Goal: Task Accomplishment & Management: Use online tool/utility

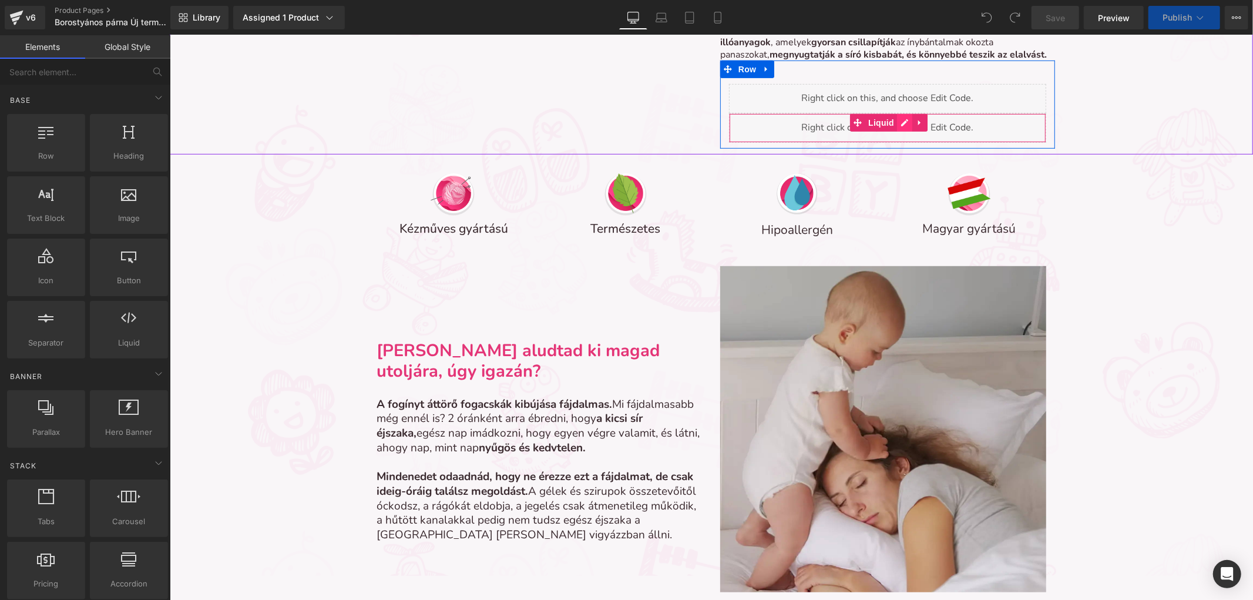
scroll to position [6, 6]
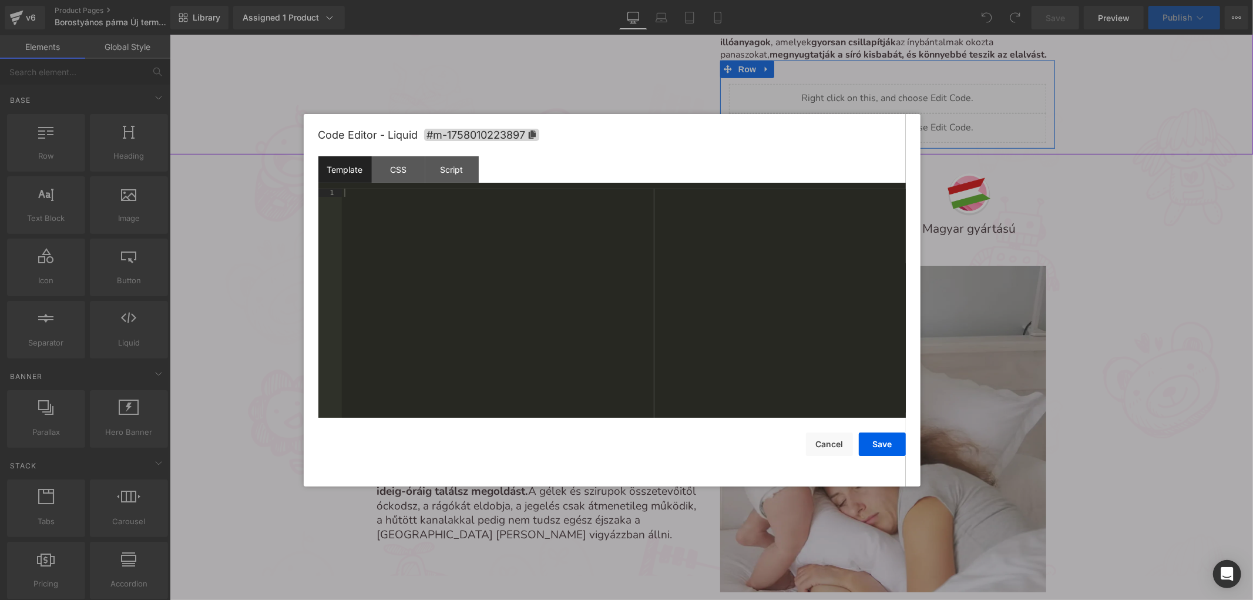
click at [895, 118] on div "Liquid" at bounding box center [887, 127] width 317 height 29
click at [732, 249] on div at bounding box center [624, 312] width 564 height 246
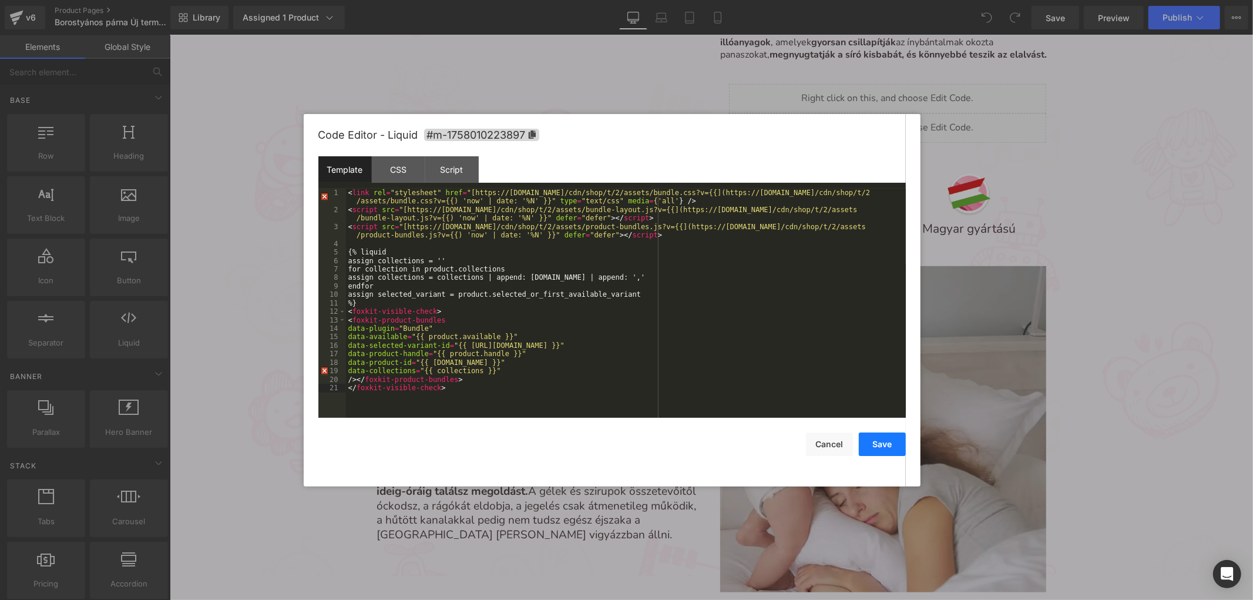
click at [878, 436] on button "Save" at bounding box center [882, 444] width 47 height 24
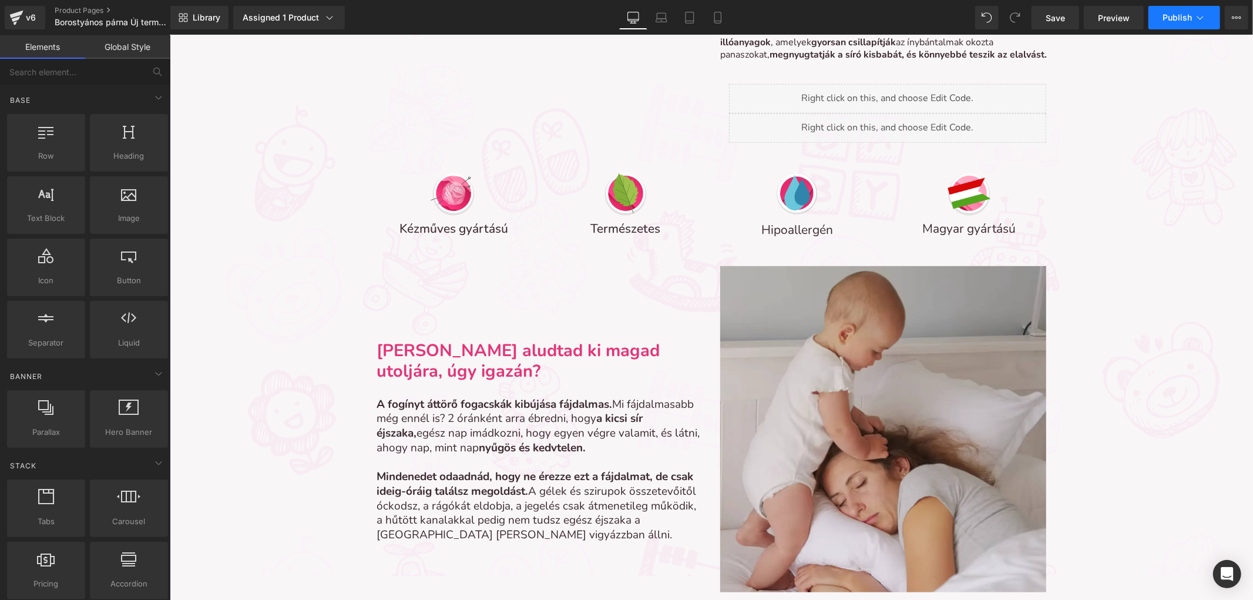
click at [1166, 22] on button "Publish" at bounding box center [1185, 18] width 72 height 24
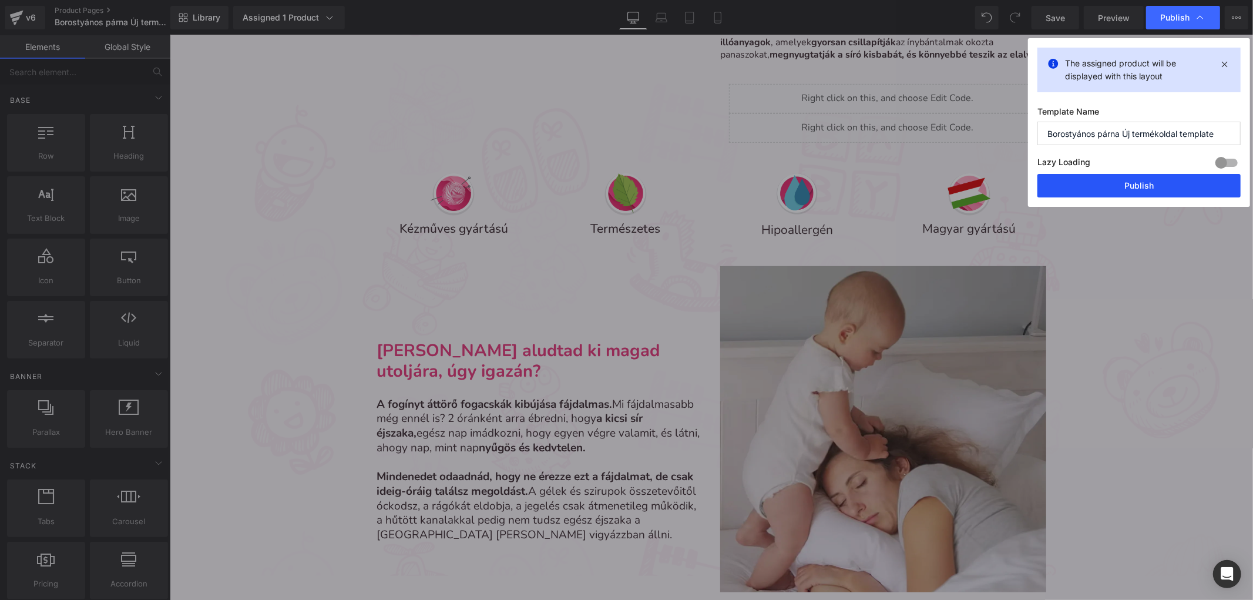
click at [1135, 189] on button "Publish" at bounding box center [1139, 186] width 203 height 24
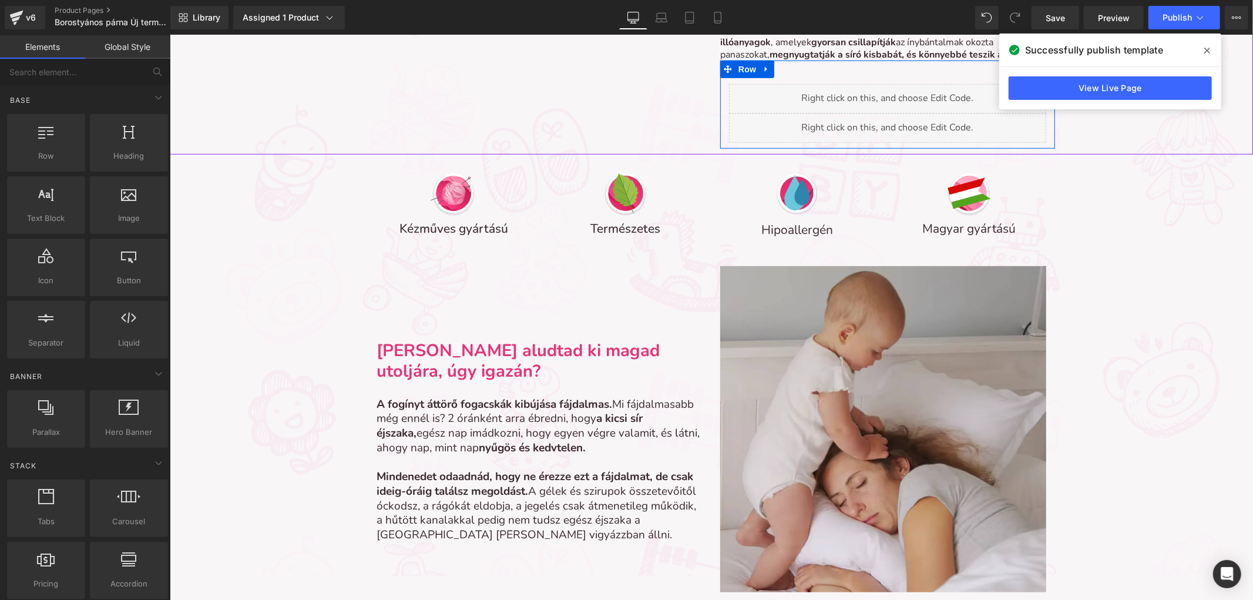
click at [902, 123] on icon at bounding box center [901, 122] width 6 height 7
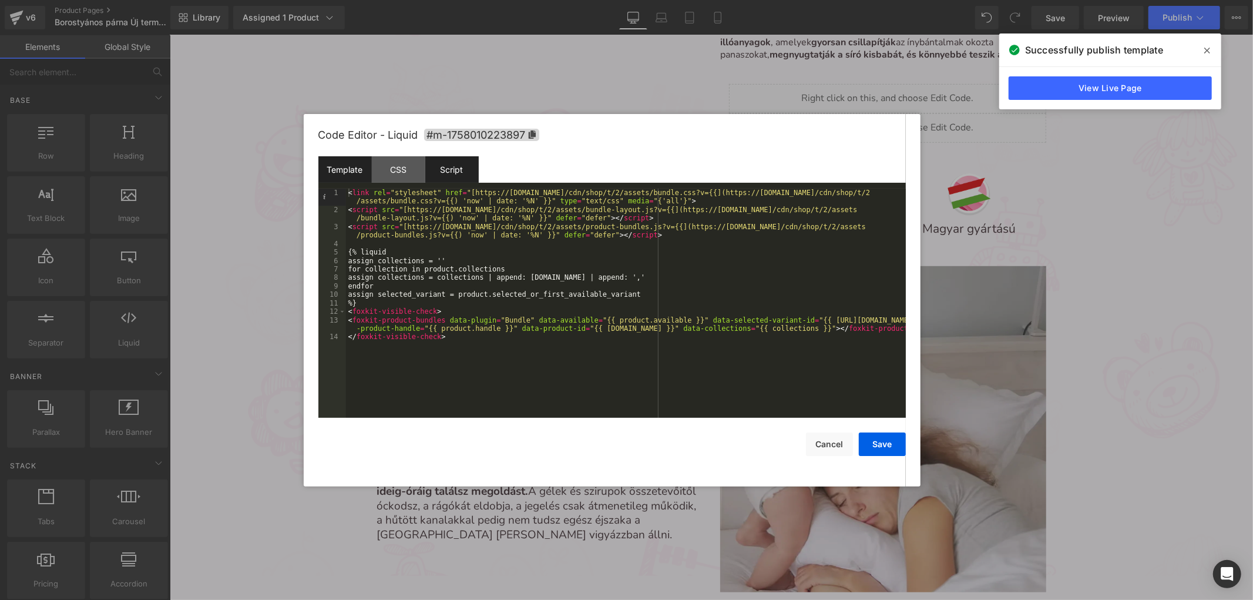
click at [429, 174] on div "Script" at bounding box center [451, 169] width 53 height 26
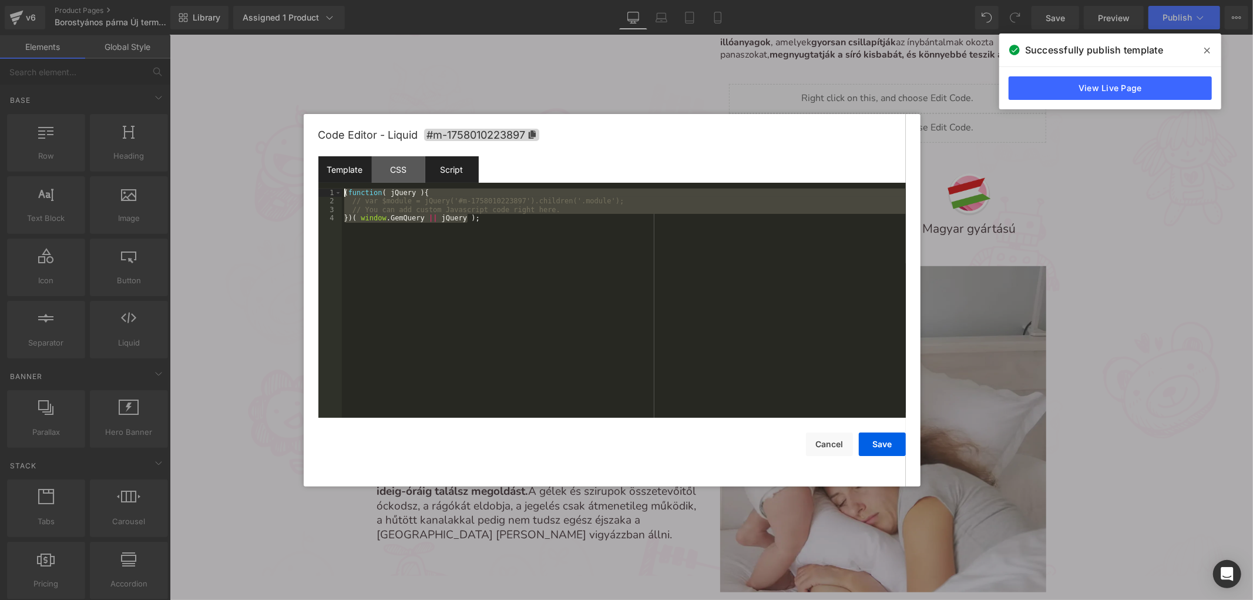
drag, startPoint x: 524, startPoint y: 224, endPoint x: 337, endPoint y: 172, distance: 193.3
click at [337, 172] on div "Template CSS Script Data 1 2 3 4 5 6 7 8 9 10 11 12 13 14 < link rel = "stylesh…" at bounding box center [612, 286] width 588 height 261
click at [375, 165] on div "CSS" at bounding box center [398, 169] width 53 height 26
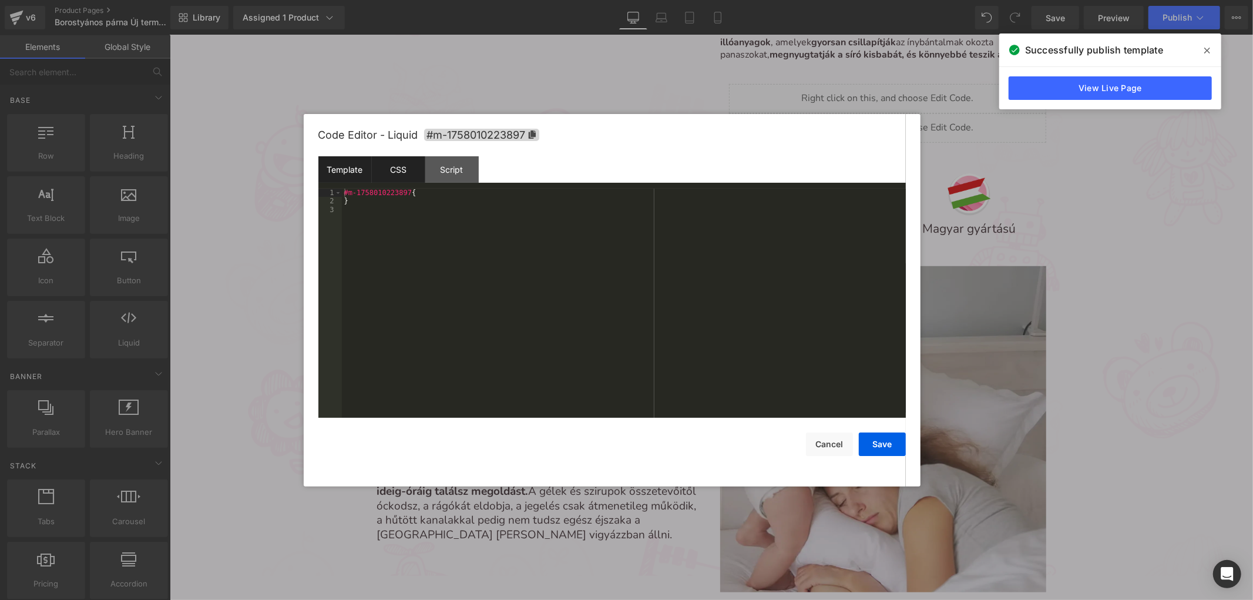
click at [349, 169] on div "Template" at bounding box center [344, 169] width 53 height 26
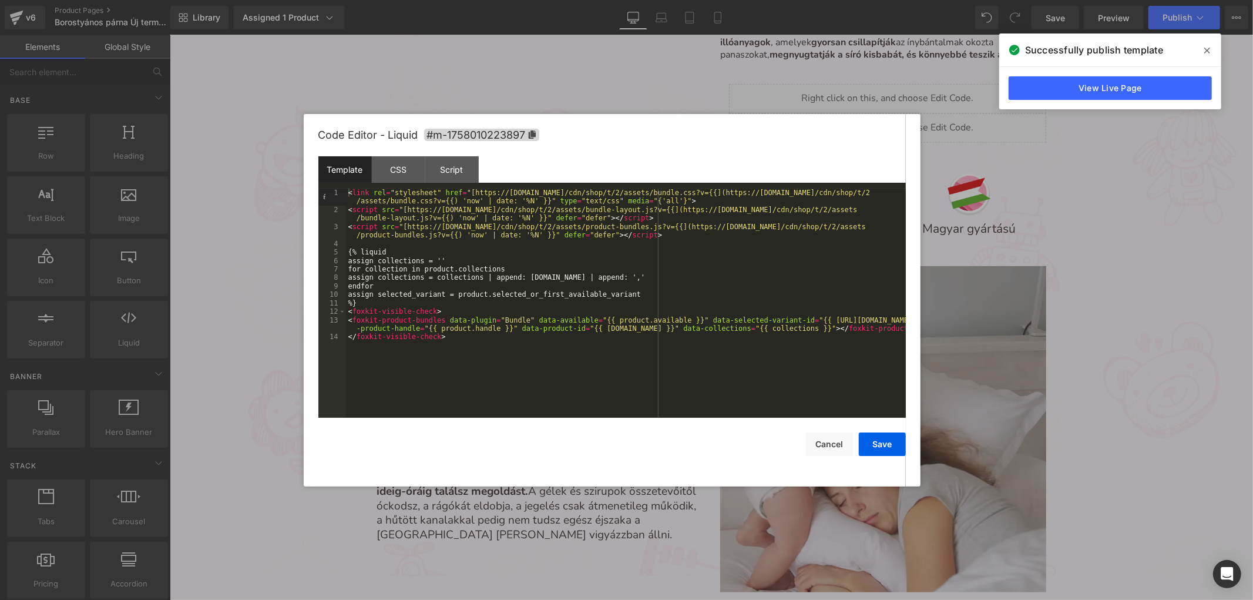
click at [372, 357] on div "< link rel = "stylesheet" href = "[https://[DOMAIN_NAME]/cdn/shop/t/2/assets/bu…" at bounding box center [626, 316] width 560 height 254
click at [883, 447] on button "Save" at bounding box center [882, 444] width 47 height 24
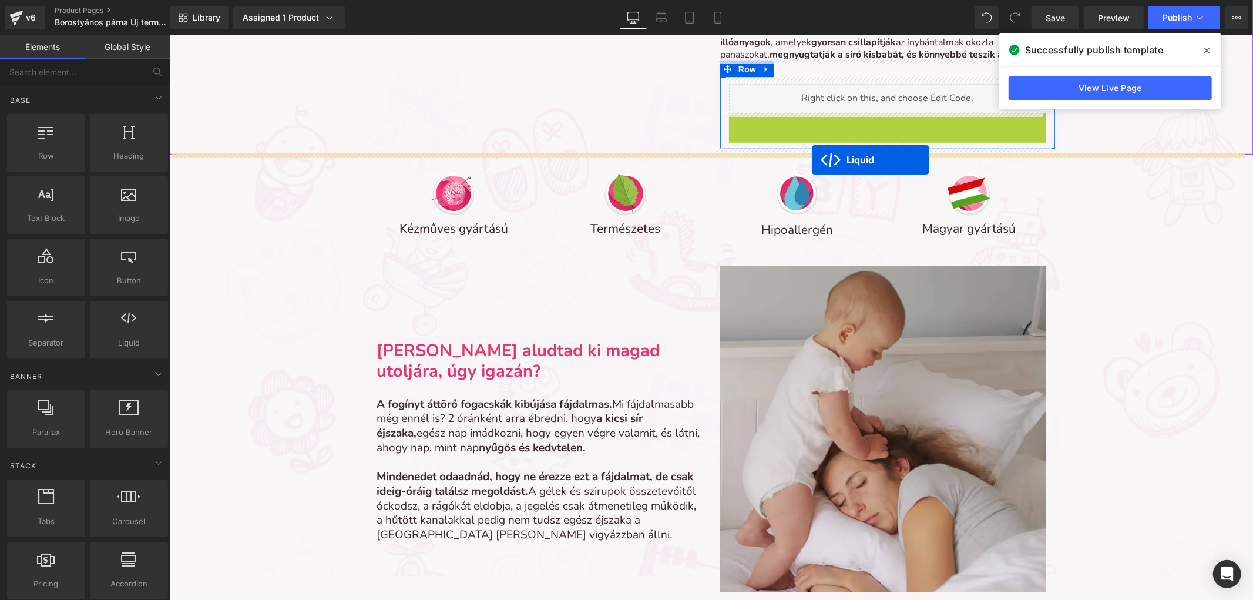
drag, startPoint x: 854, startPoint y: 125, endPoint x: 812, endPoint y: 160, distance: 55.5
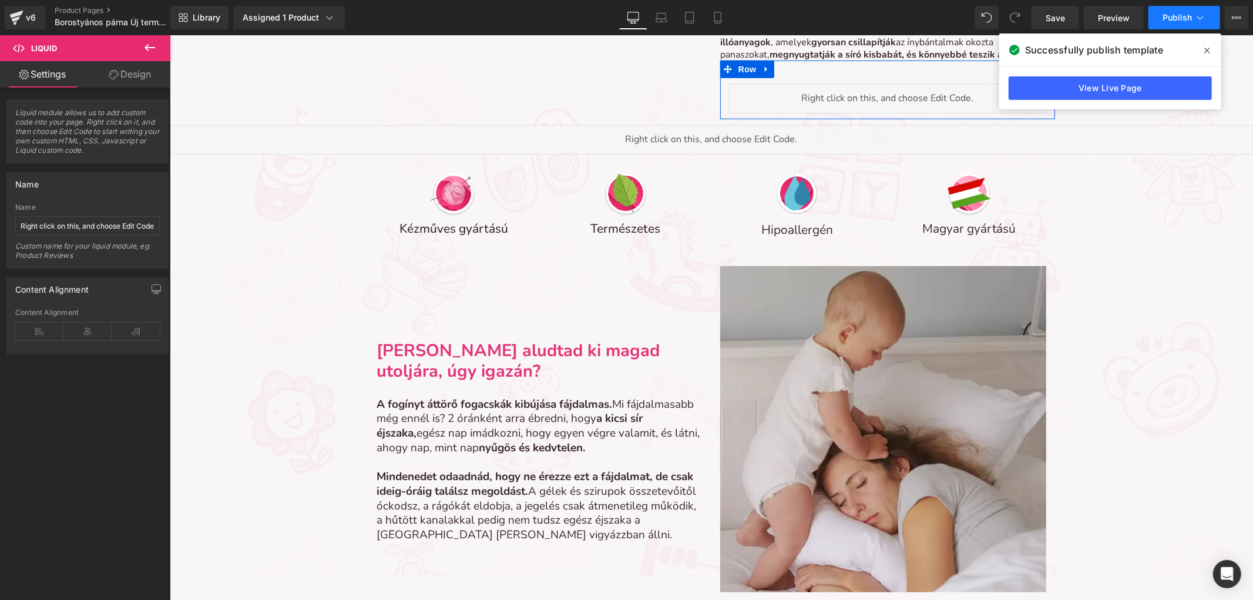
click at [1173, 19] on span "Publish" at bounding box center [1177, 17] width 29 height 9
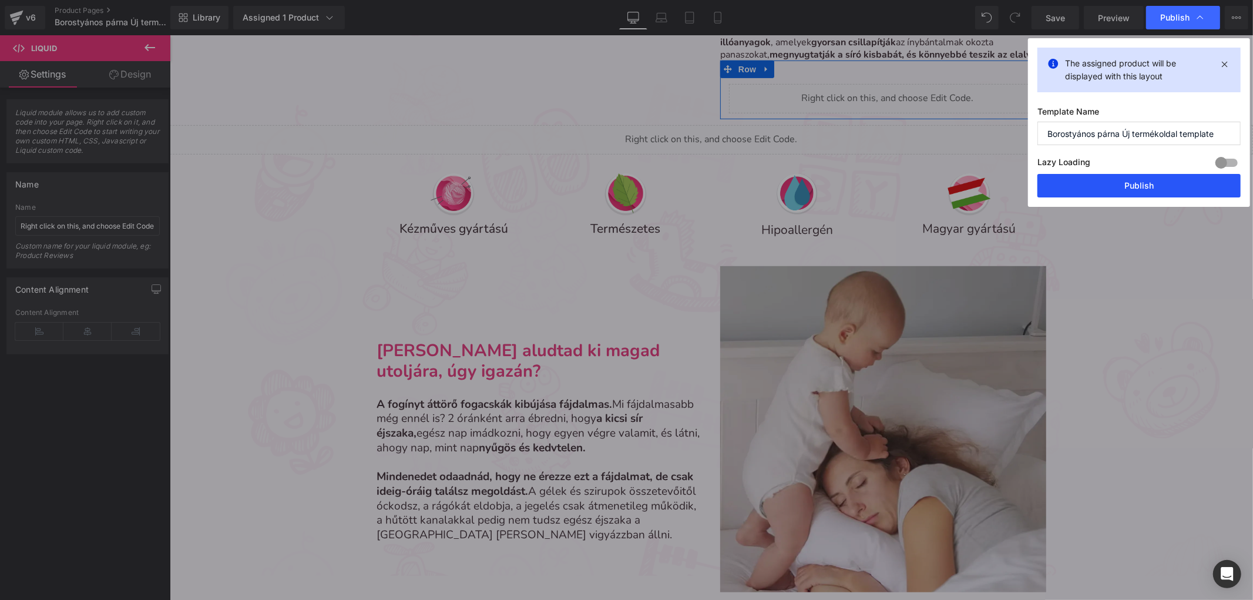
drag, startPoint x: 1079, startPoint y: 180, endPoint x: 909, endPoint y: 145, distance: 173.4
click at [1079, 180] on button "Publish" at bounding box center [1139, 186] width 203 height 24
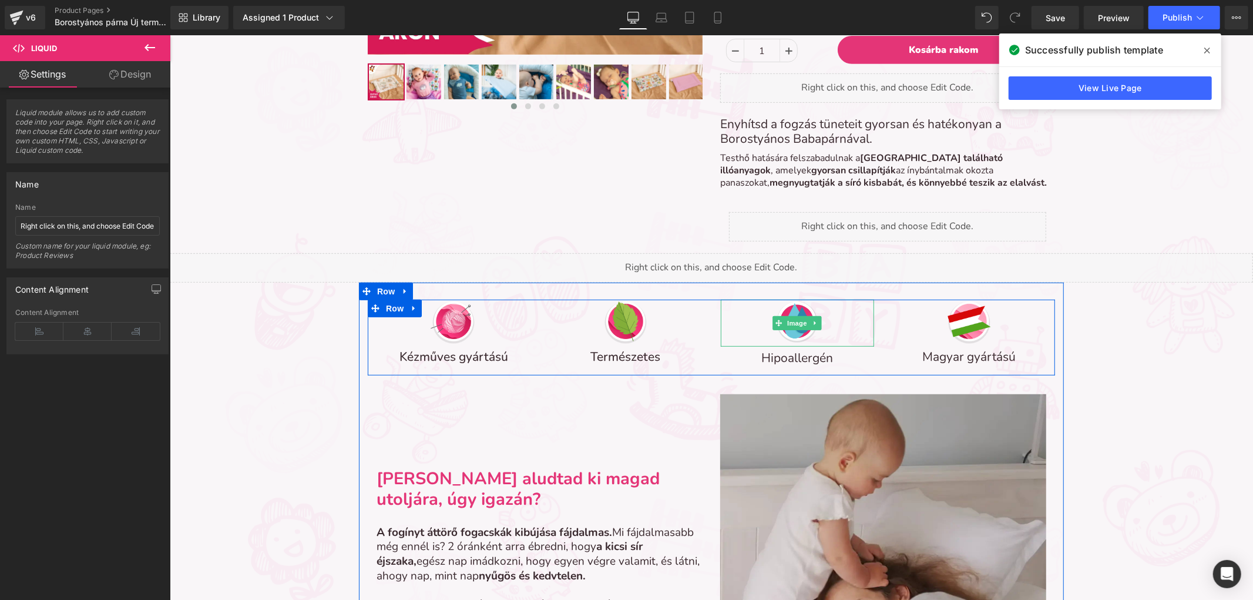
scroll to position [457, 0]
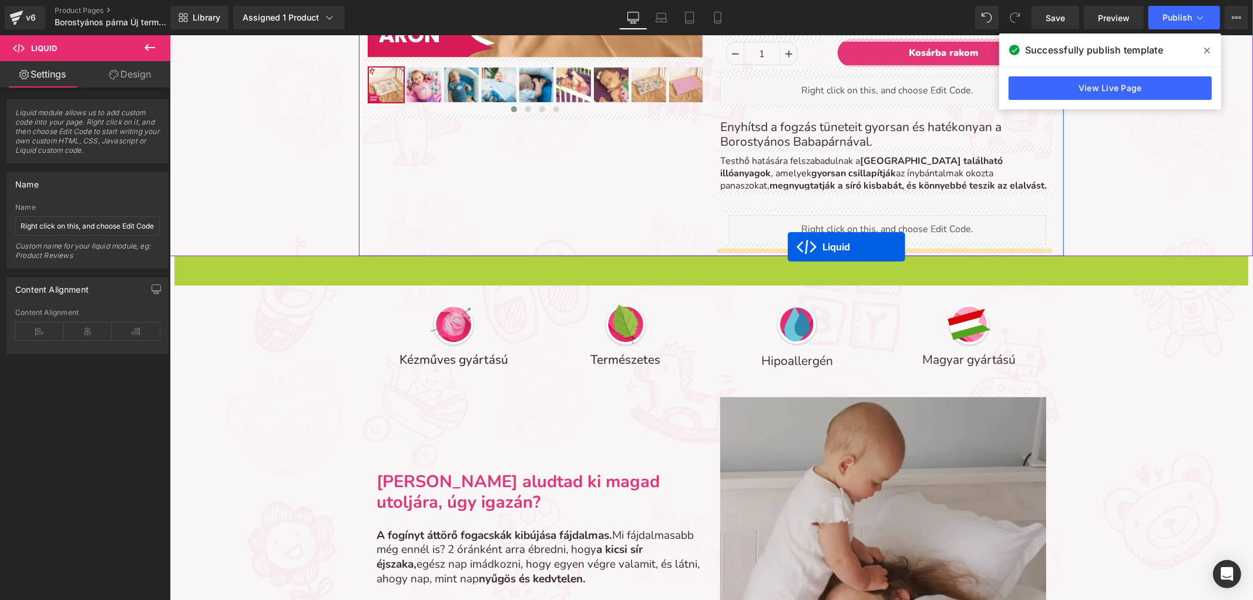
drag, startPoint x: 673, startPoint y: 263, endPoint x: 787, endPoint y: 247, distance: 115.6
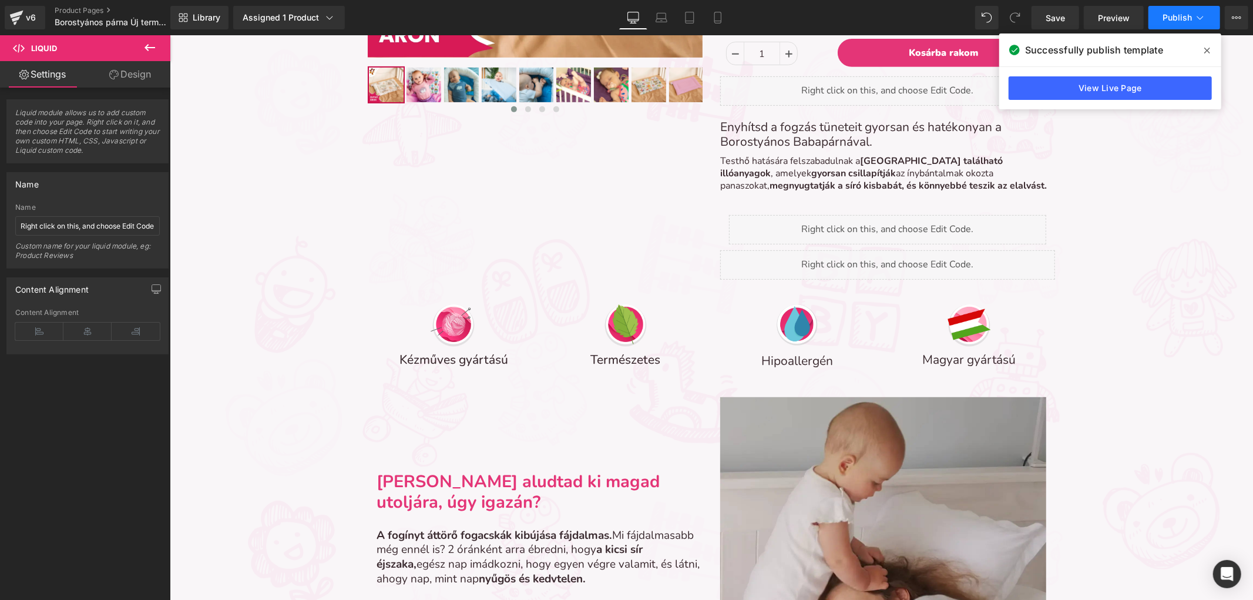
click at [1170, 22] on span "Publish" at bounding box center [1177, 17] width 29 height 9
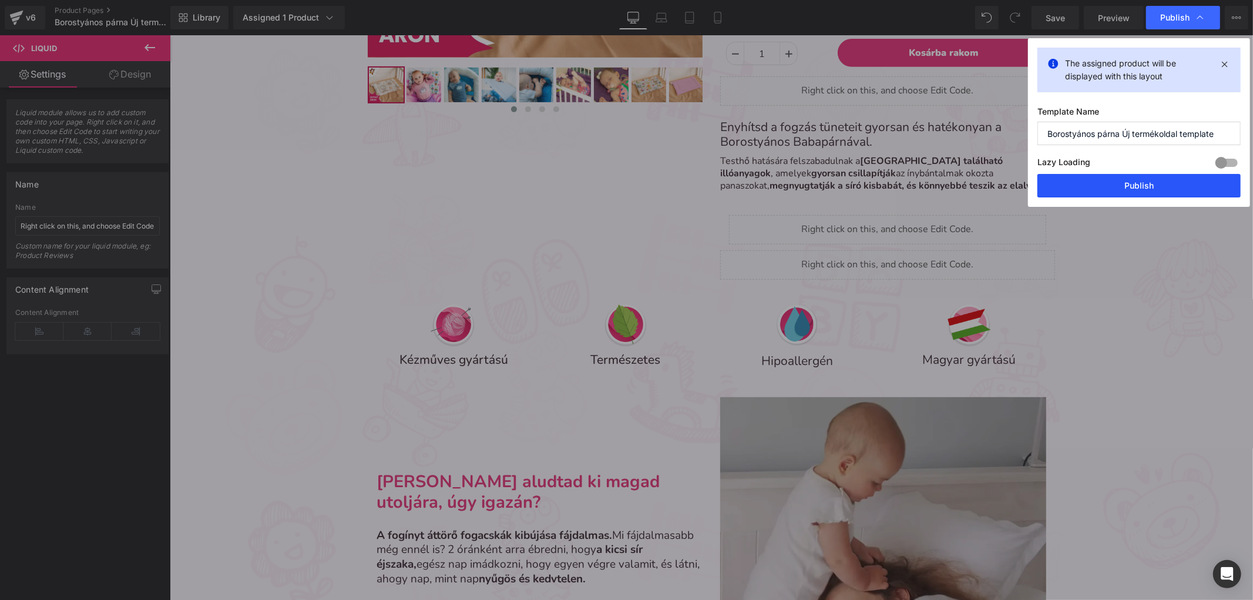
click at [1126, 183] on button "Publish" at bounding box center [1139, 186] width 203 height 24
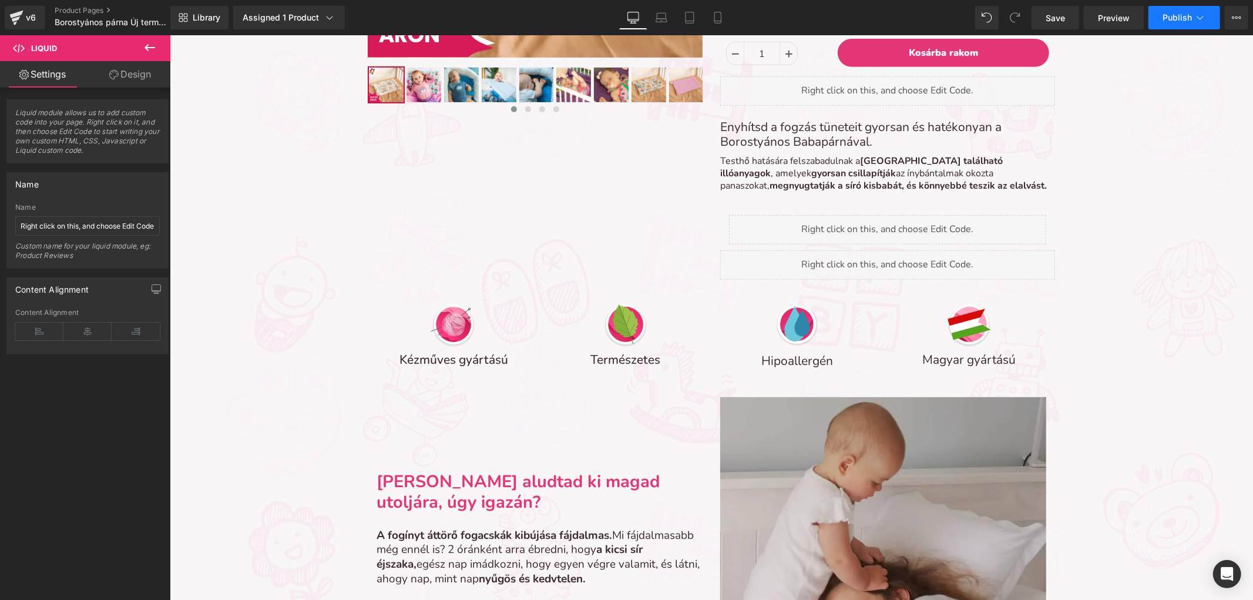
click at [1190, 26] on button "Publish" at bounding box center [1185, 18] width 72 height 24
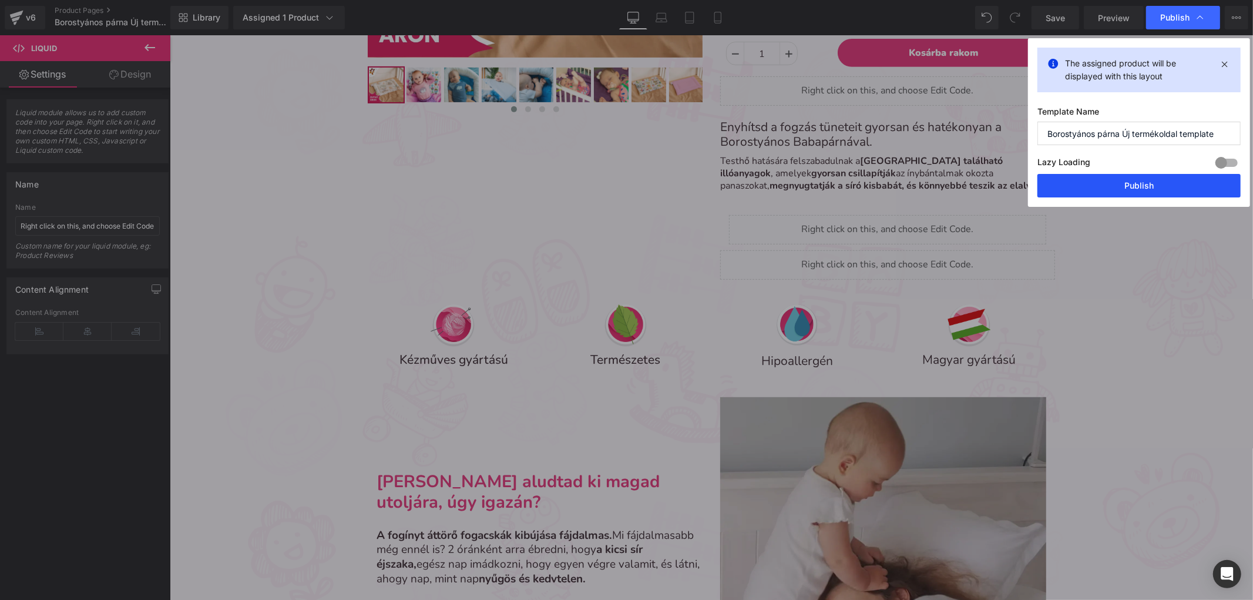
drag, startPoint x: 1156, startPoint y: 183, endPoint x: 981, endPoint y: 153, distance: 177.7
click at [1156, 183] on button "Publish" at bounding box center [1139, 186] width 203 height 24
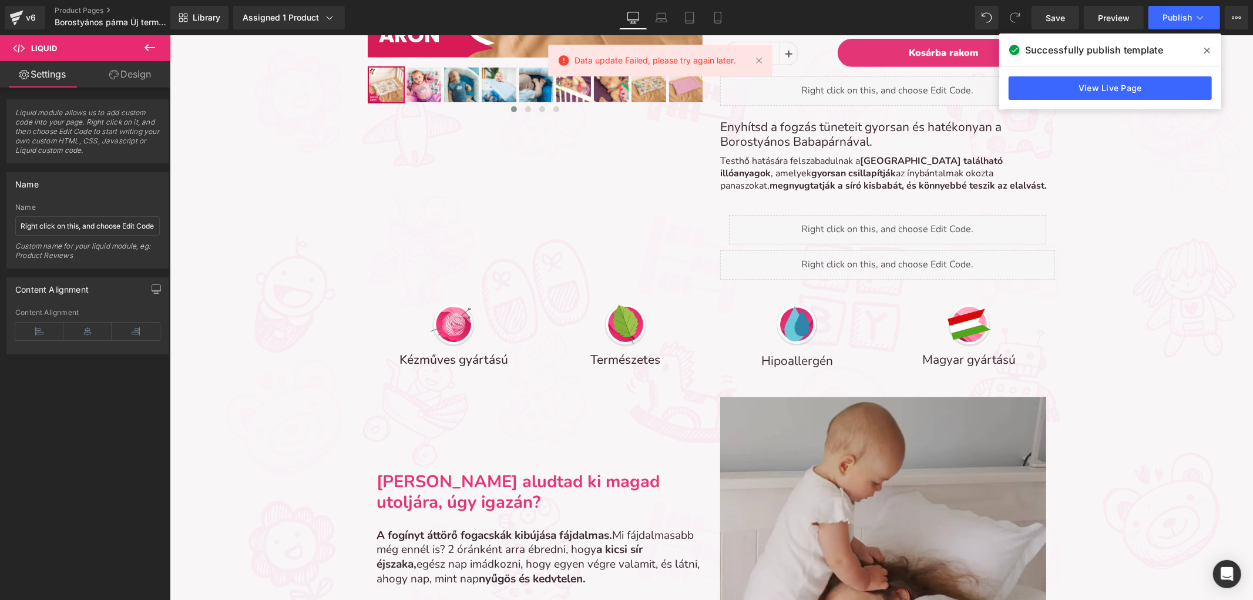
click at [641, 63] on span "Data update Failed, please try again later." at bounding box center [656, 60] width 162 height 13
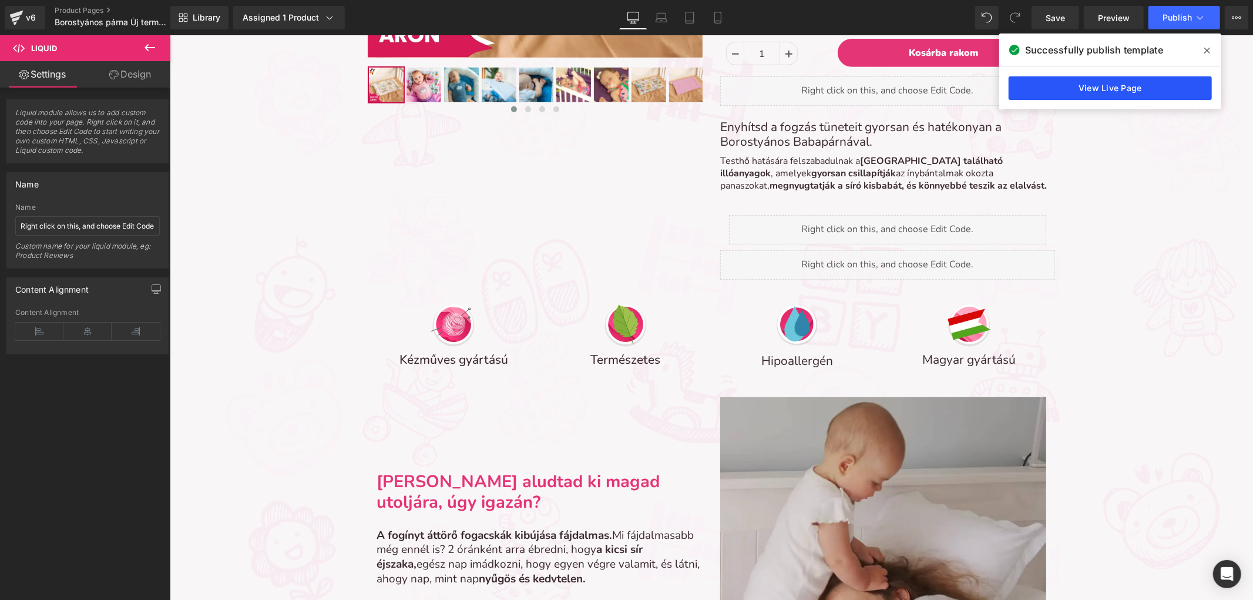
click at [1053, 90] on link "View Live Page" at bounding box center [1110, 88] width 203 height 24
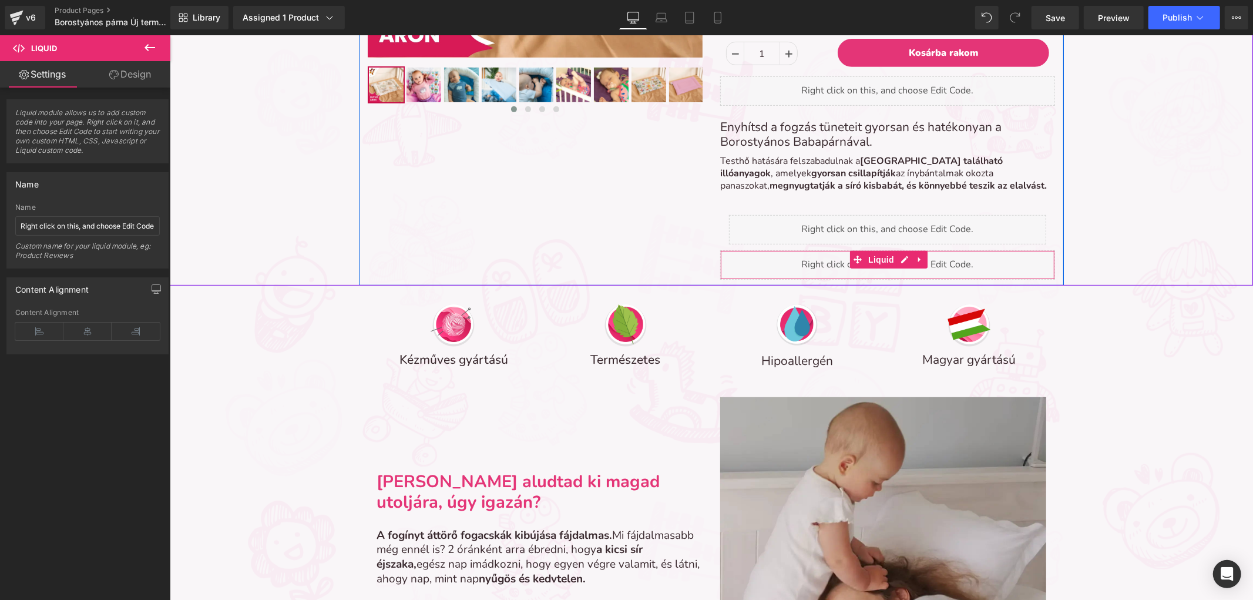
click at [893, 260] on div "Liquid" at bounding box center [887, 264] width 335 height 29
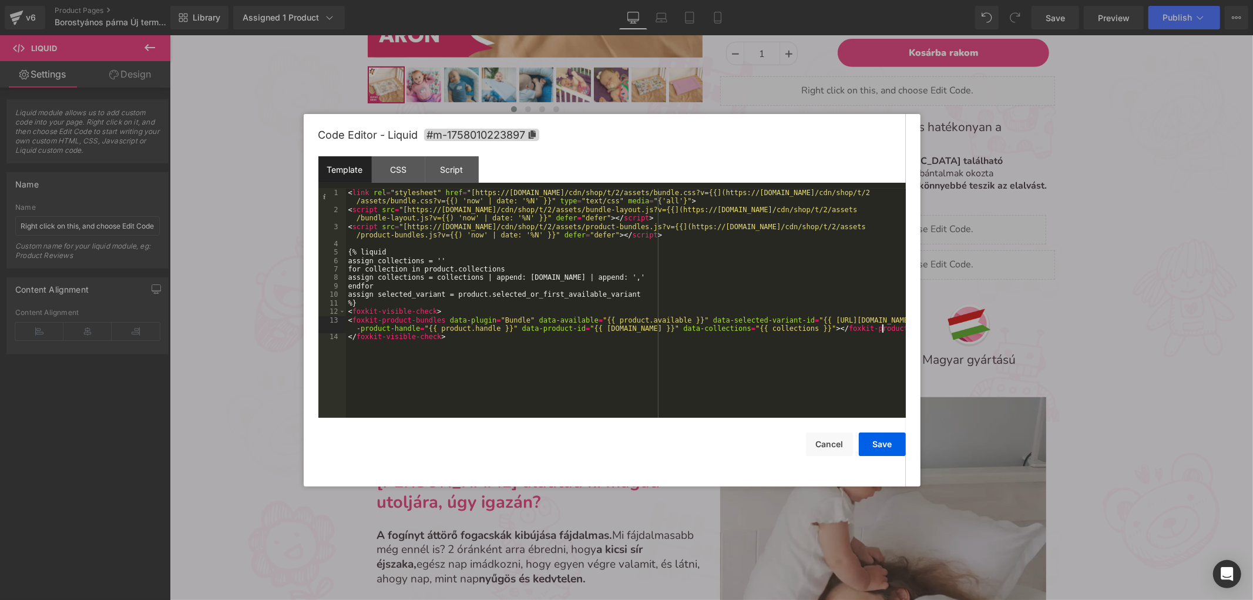
drag, startPoint x: 891, startPoint y: 330, endPoint x: 959, endPoint y: 336, distance: 68.4
click at [960, 336] on body "Liquid You are previewing how the will restyle your page. You can not edit Elem…" at bounding box center [626, 300] width 1253 height 600
drag, startPoint x: 880, startPoint y: 338, endPoint x: 879, endPoint y: 350, distance: 11.9
click at [880, 338] on div "< link rel = "stylesheet" href = "[https://[DOMAIN_NAME]/cdn/shop/t/2/assets/bu…" at bounding box center [626, 303] width 560 height 229
click at [827, 367] on div "< link rel = "stylesheet" href = "[https://[DOMAIN_NAME]/cdn/shop/t/2/assets/bu…" at bounding box center [626, 316] width 560 height 254
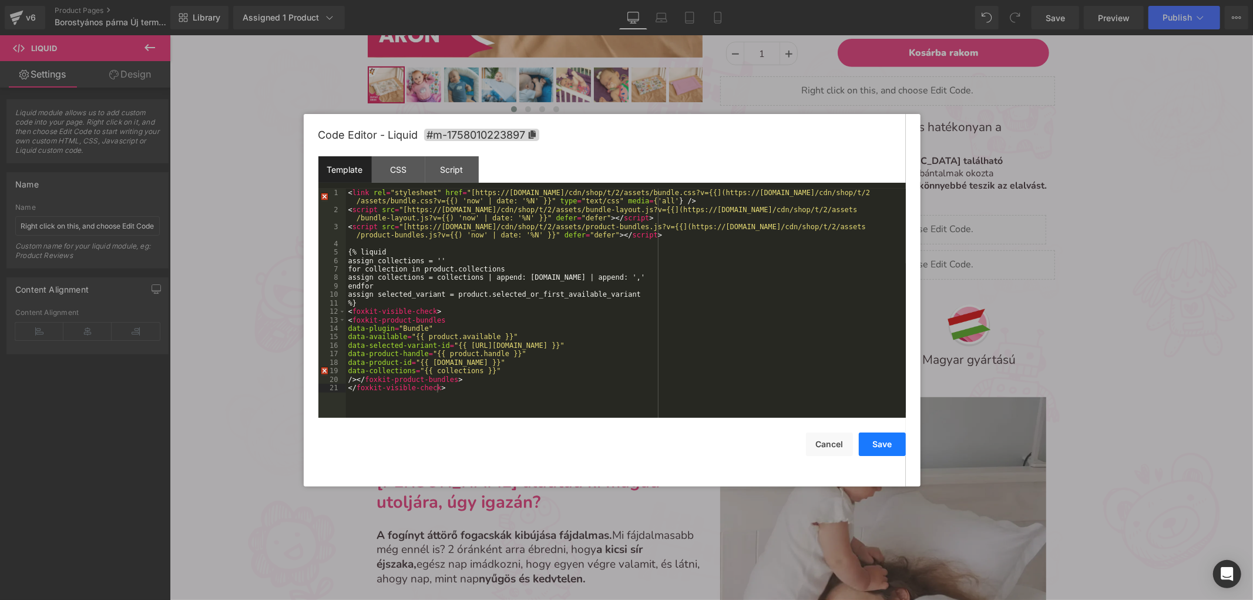
click at [883, 442] on button "Save" at bounding box center [882, 444] width 47 height 24
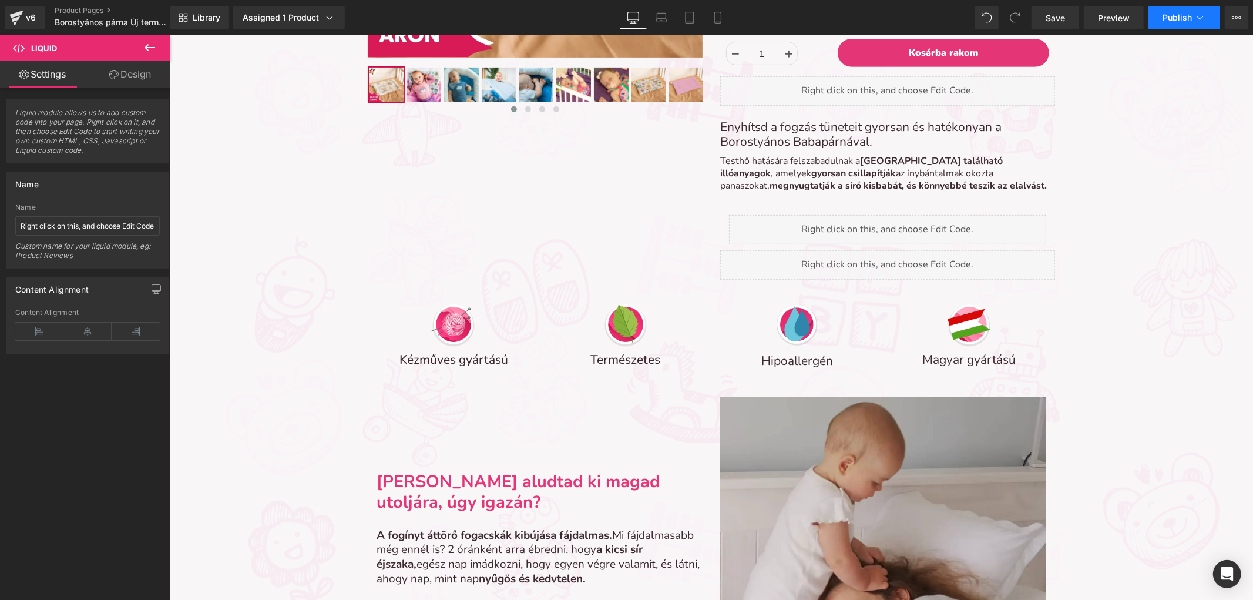
click at [1171, 15] on span "Publish" at bounding box center [1177, 17] width 29 height 9
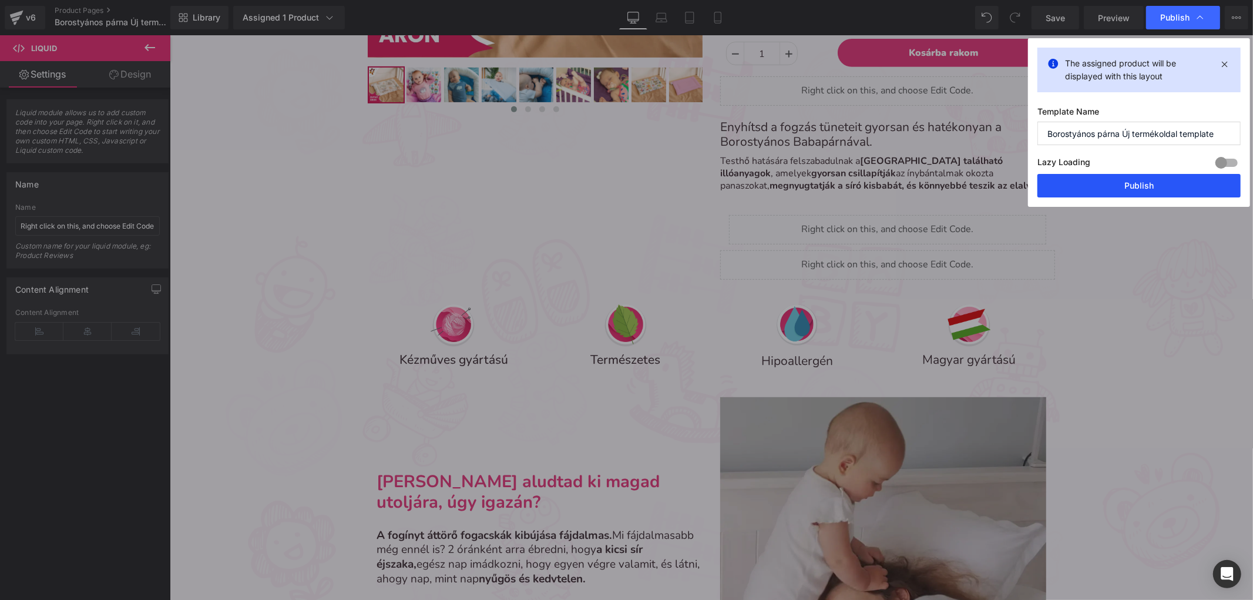
drag, startPoint x: 1141, startPoint y: 195, endPoint x: 964, endPoint y: 180, distance: 177.5
click at [1141, 195] on button "Publish" at bounding box center [1139, 186] width 203 height 24
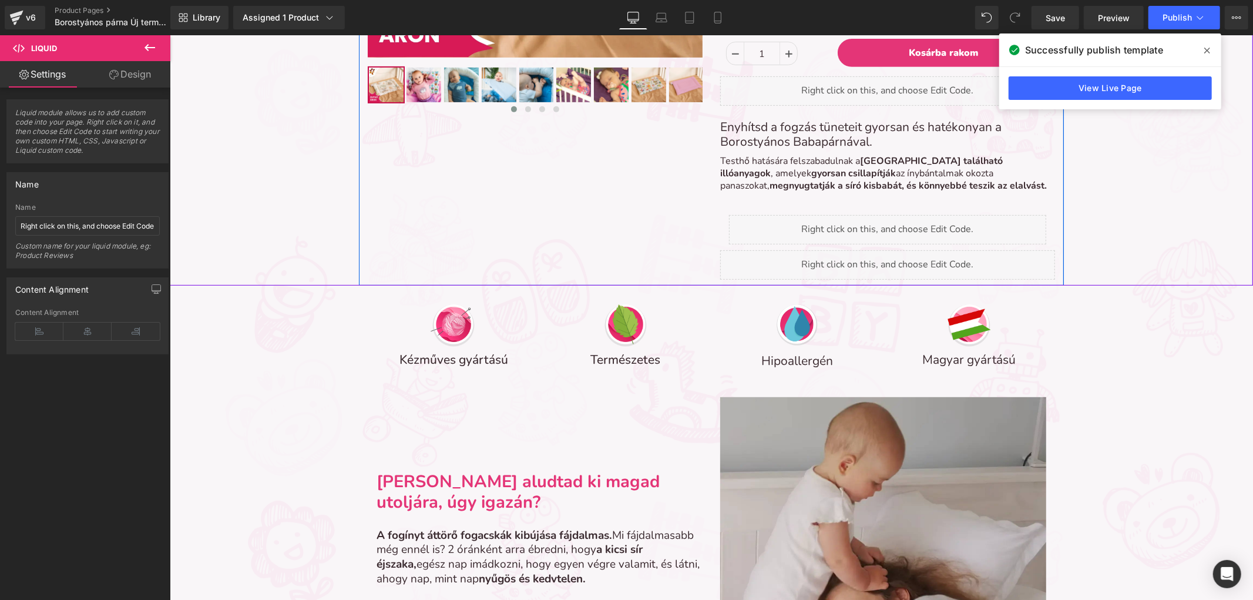
click at [904, 255] on link at bounding box center [901, 259] width 12 height 14
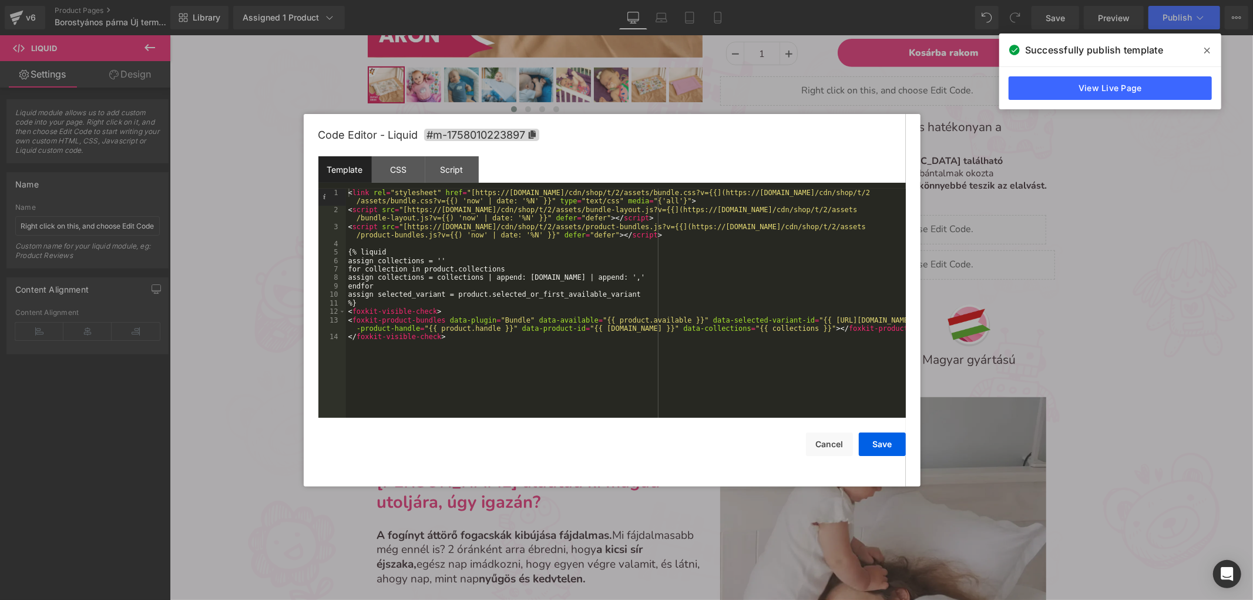
click at [478, 344] on div "< link rel = "stylesheet" href = "[https://[DOMAIN_NAME]/cdn/shop/t/2/assets/bu…" at bounding box center [626, 316] width 560 height 254
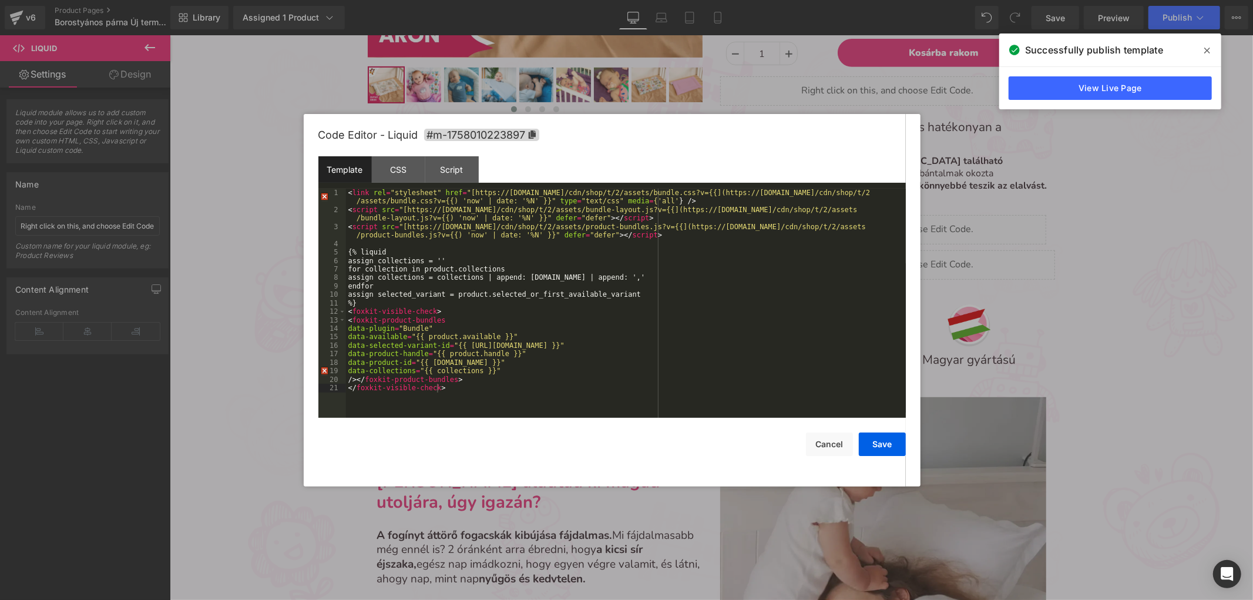
drag, startPoint x: 1149, startPoint y: 283, endPoint x: 605, endPoint y: 9, distance: 608.9
click at [1149, 283] on div at bounding box center [626, 300] width 1253 height 600
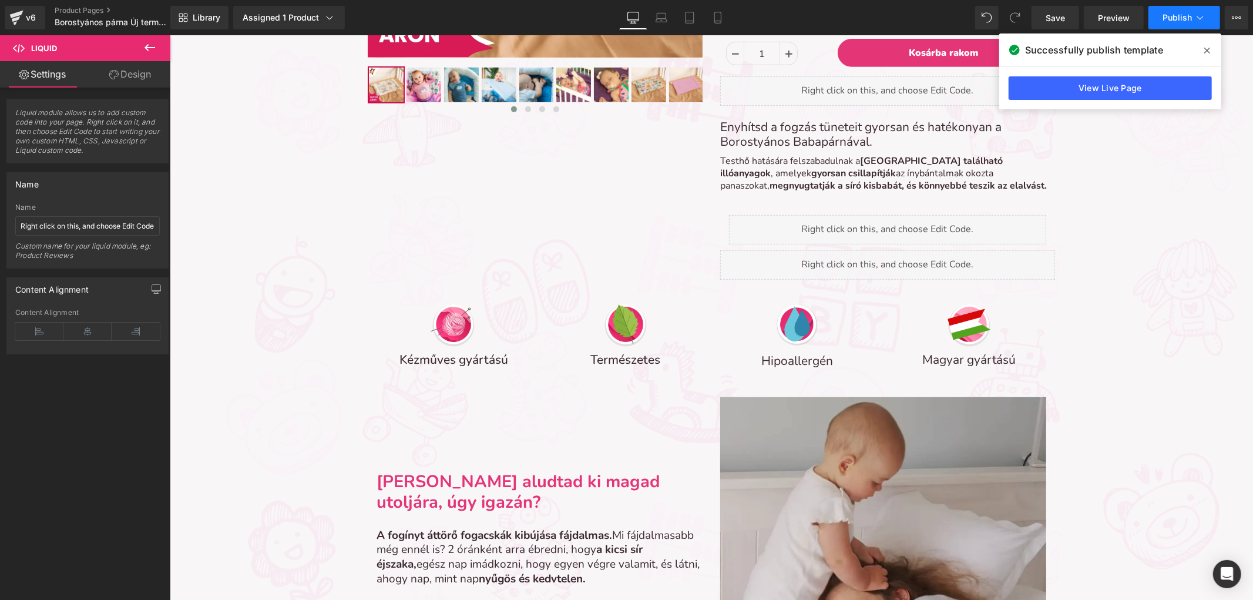
click at [1186, 18] on span "Publish" at bounding box center [1177, 17] width 29 height 9
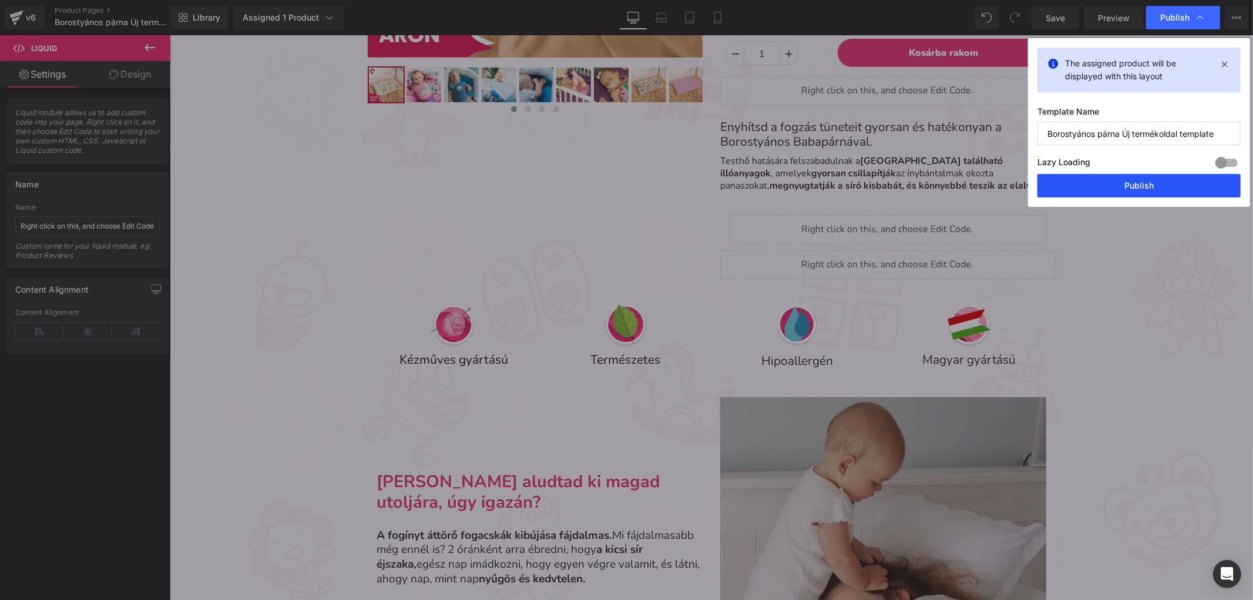
click at [1095, 180] on button "Publish" at bounding box center [1139, 186] width 203 height 24
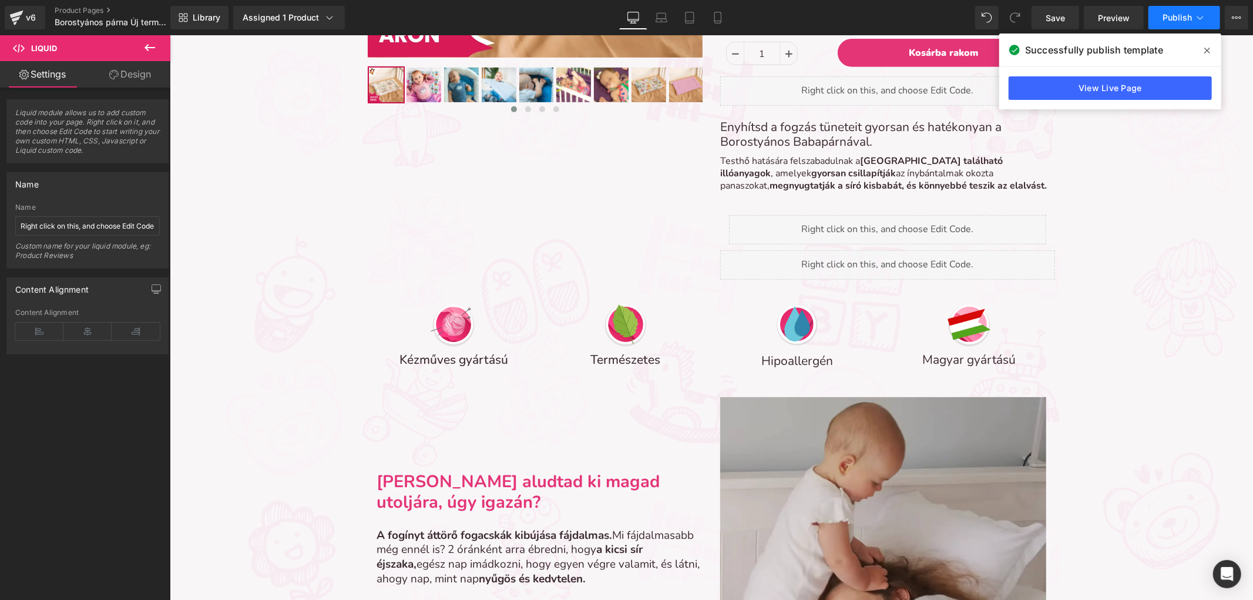
click at [1158, 18] on button "Publish" at bounding box center [1185, 18] width 72 height 24
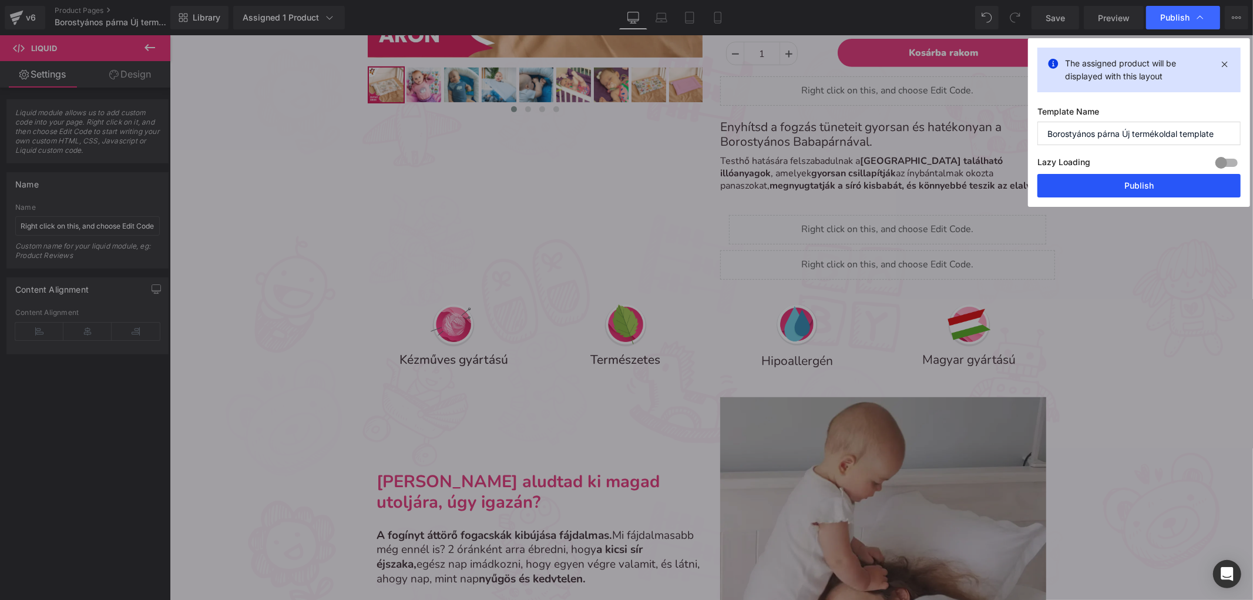
click at [1095, 180] on button "Publish" at bounding box center [1139, 186] width 203 height 24
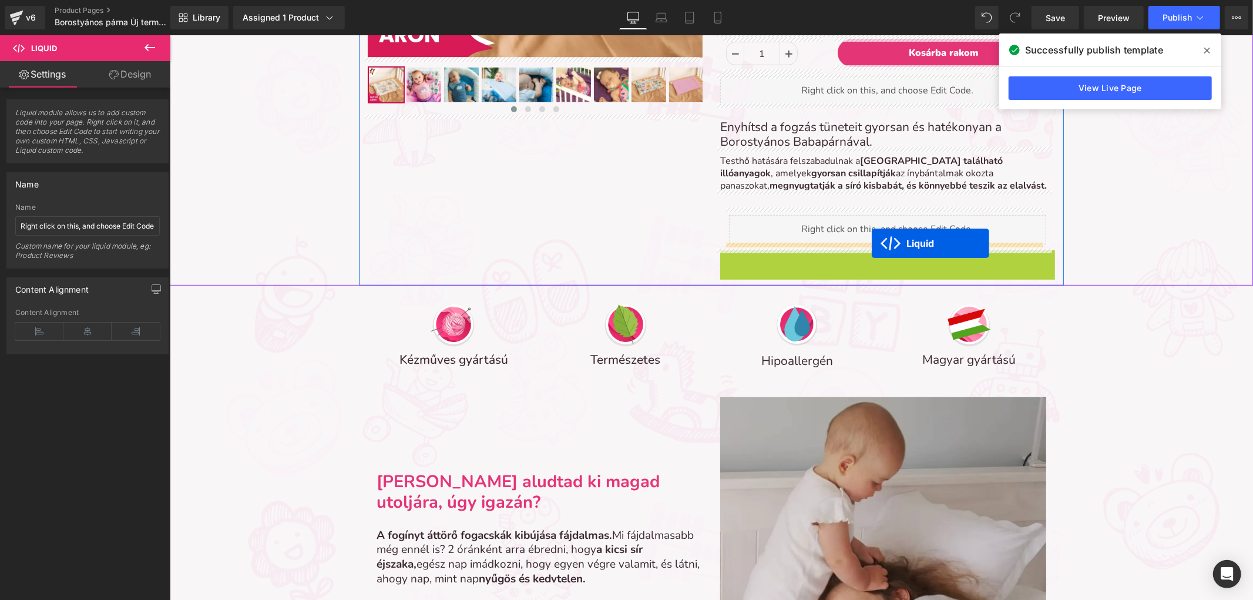
drag, startPoint x: 851, startPoint y: 259, endPoint x: 871, endPoint y: 243, distance: 25.5
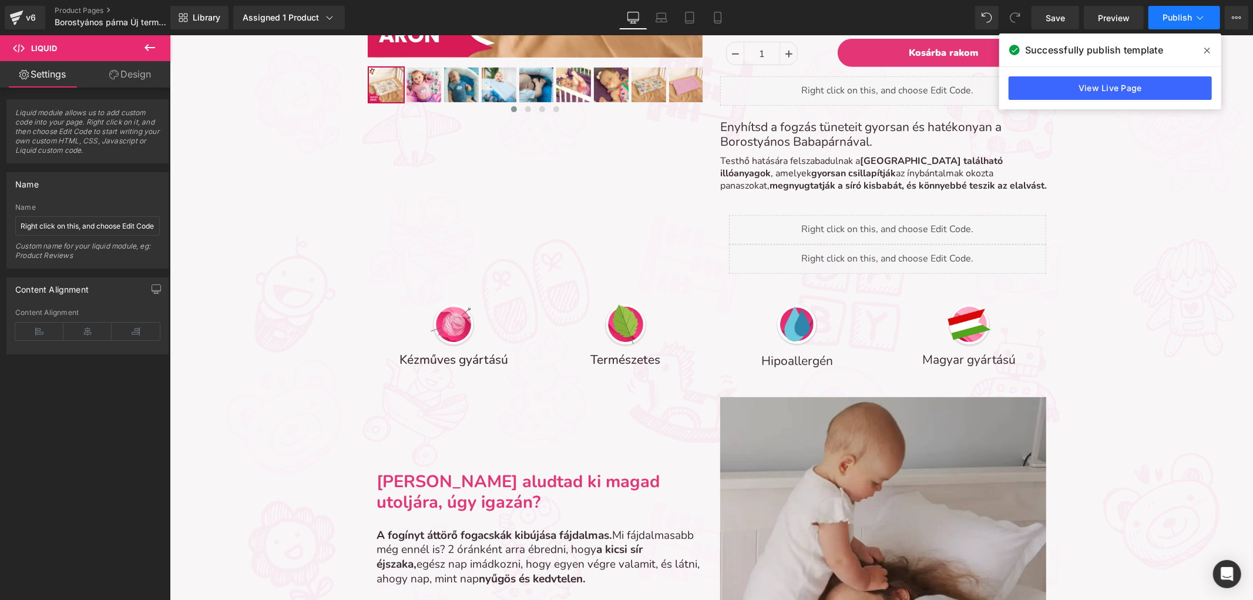
click at [1171, 19] on span "Publish" at bounding box center [1177, 17] width 29 height 9
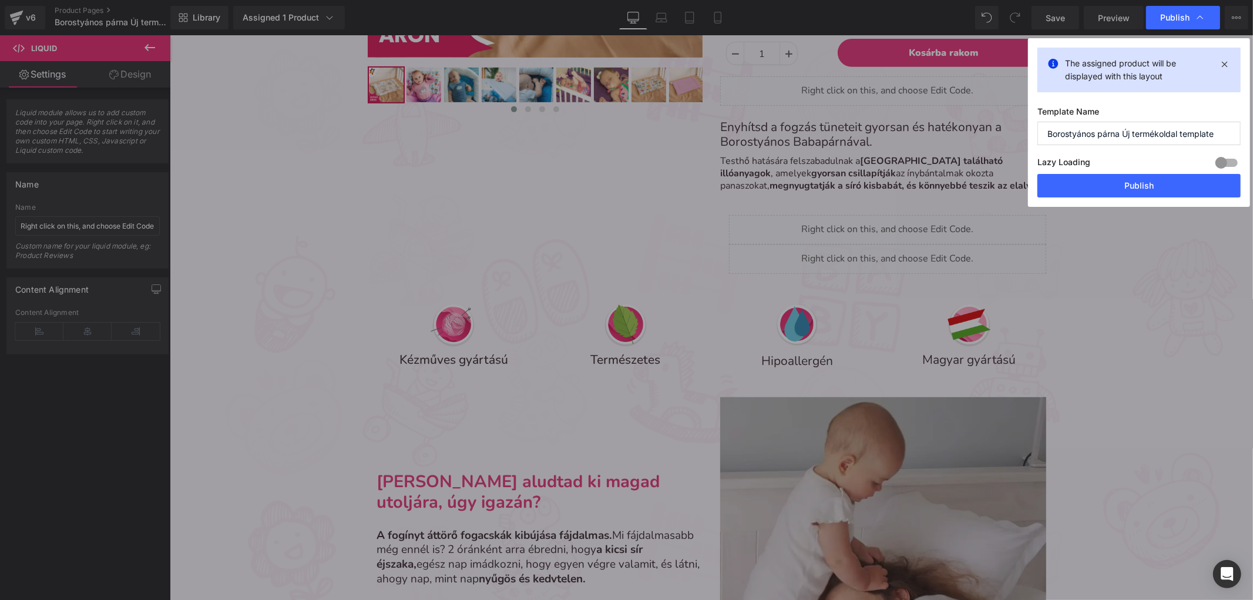
click at [1087, 172] on label "Lazy Loading Build" at bounding box center [1064, 164] width 53 height 19
click at [1088, 180] on button "Publish" at bounding box center [1139, 186] width 203 height 24
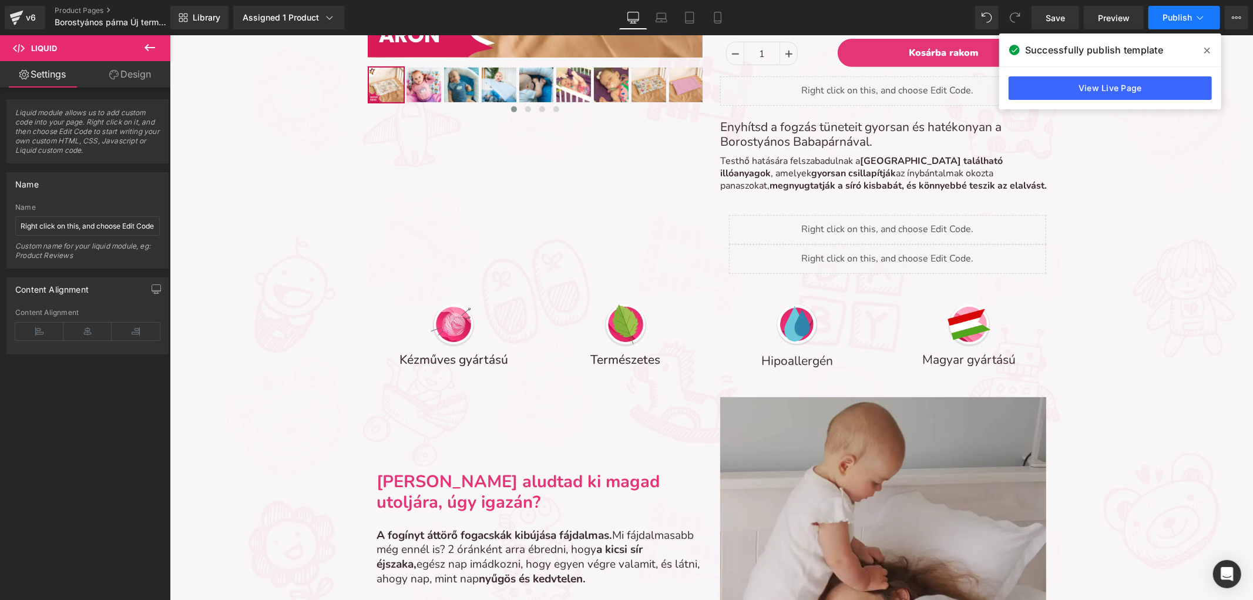
click at [1171, 21] on span "Publish" at bounding box center [1177, 17] width 29 height 9
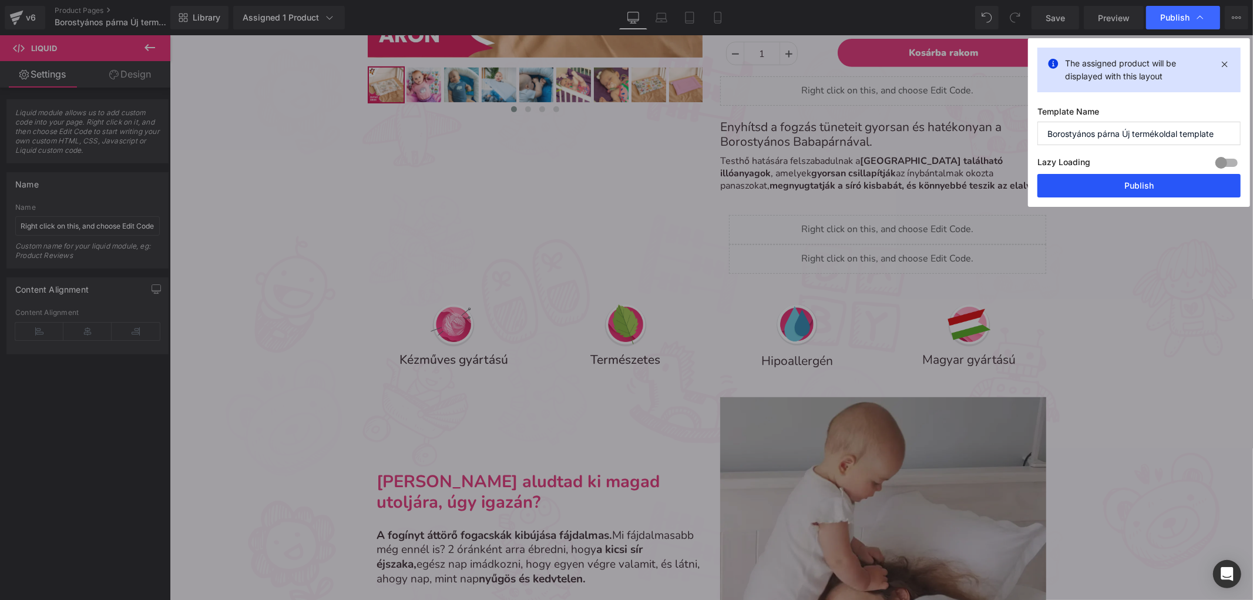
click at [1117, 185] on button "Publish" at bounding box center [1139, 186] width 203 height 24
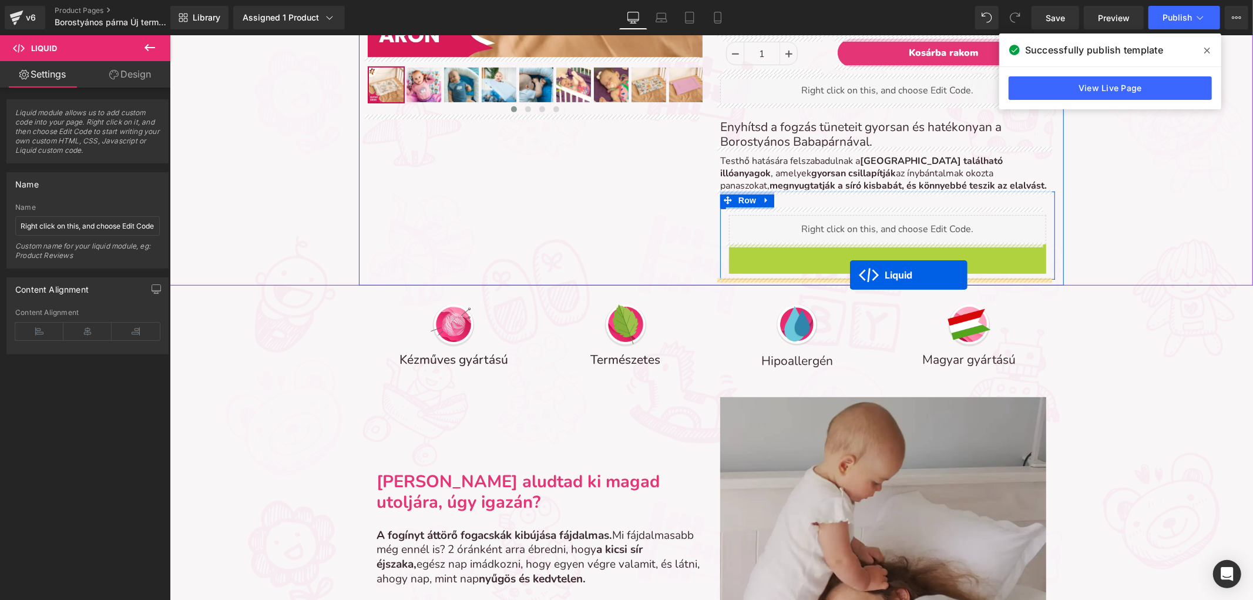
drag, startPoint x: 849, startPoint y: 250, endPoint x: 850, endPoint y: 274, distance: 24.7
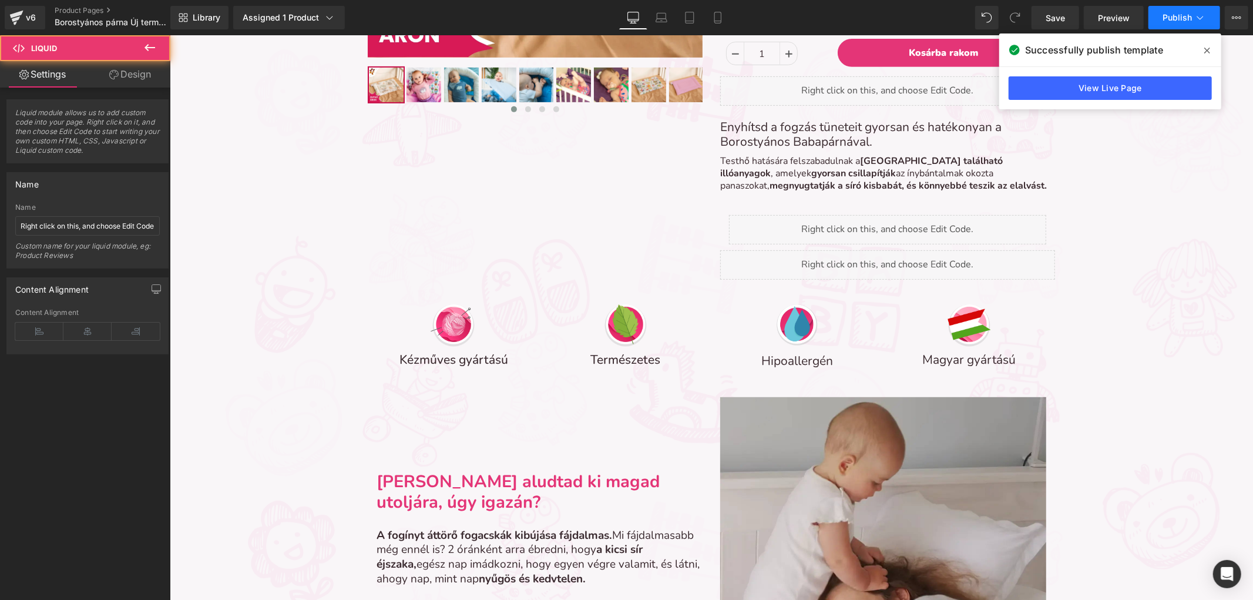
click at [1189, 18] on span "Publish" at bounding box center [1177, 17] width 29 height 9
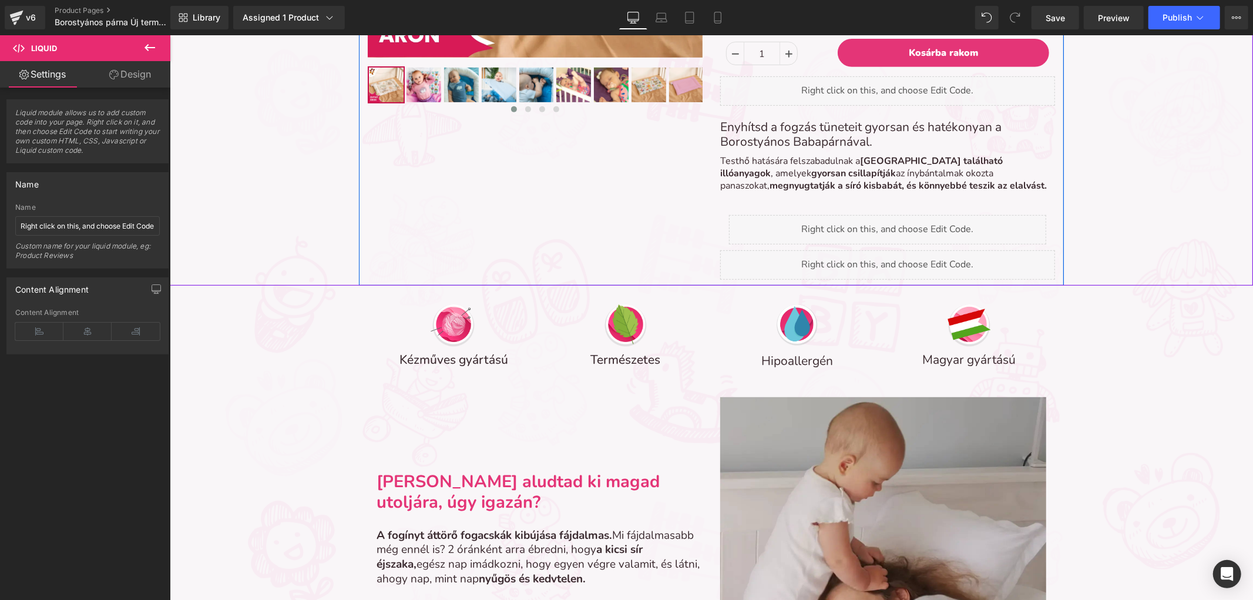
click at [898, 259] on div "Liquid" at bounding box center [887, 264] width 335 height 29
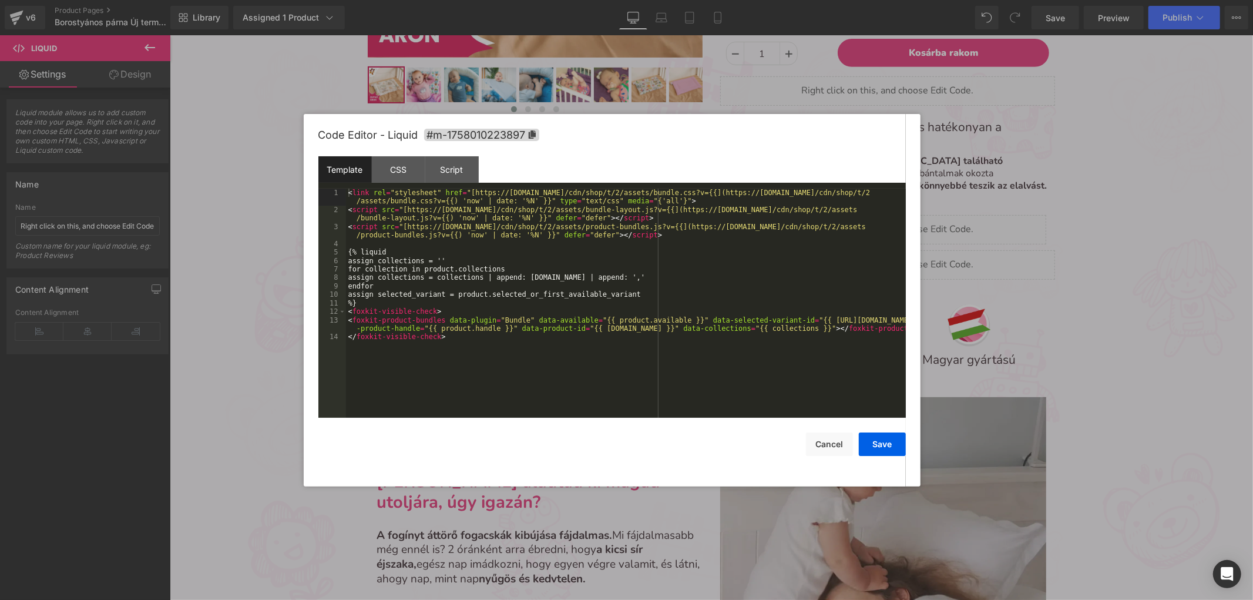
click at [774, 283] on div "< link rel = "stylesheet" href = "[https://[DOMAIN_NAME]/cdn/shop/t/2/assets/bu…" at bounding box center [626, 316] width 560 height 254
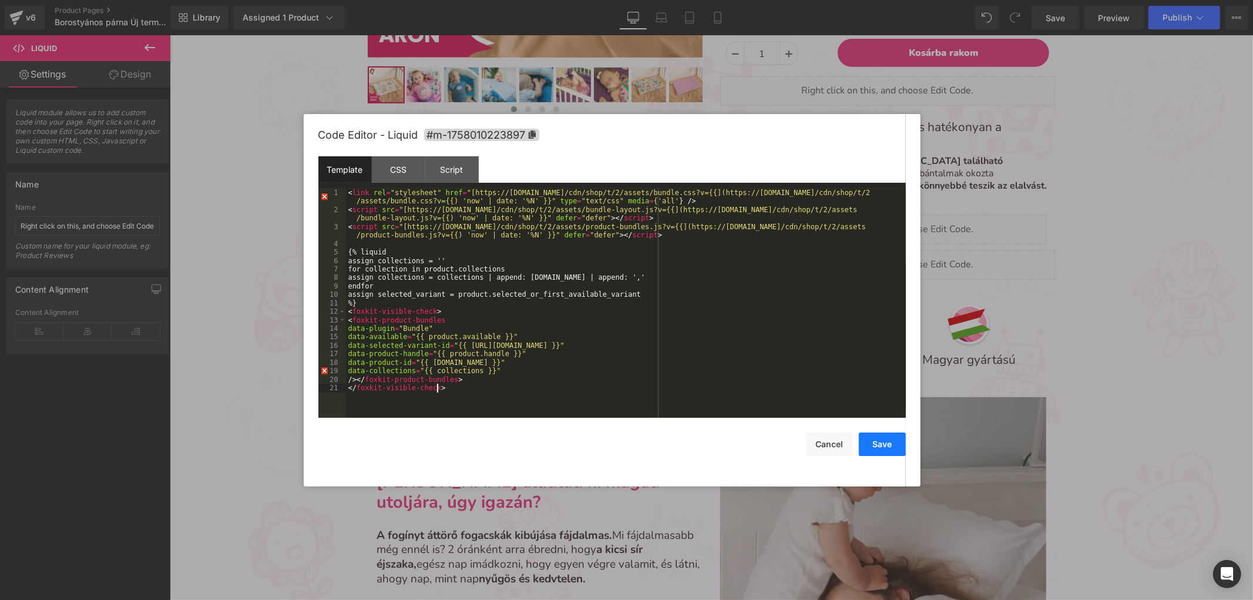
click at [873, 445] on button "Save" at bounding box center [882, 444] width 47 height 24
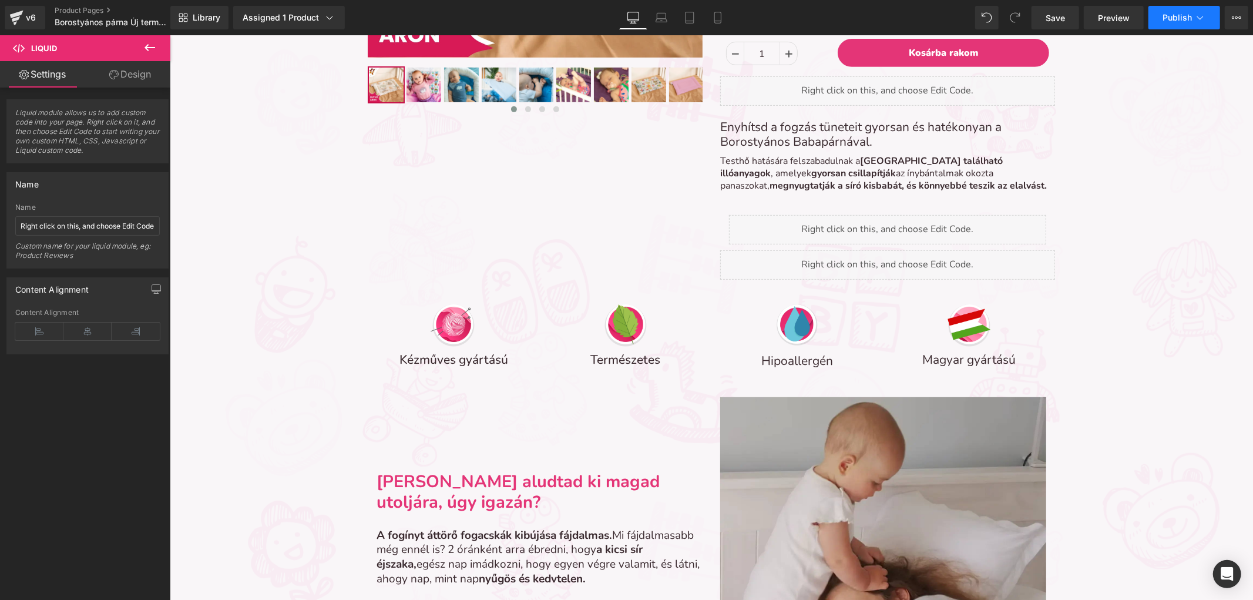
click at [1179, 14] on span "Publish" at bounding box center [1177, 17] width 29 height 9
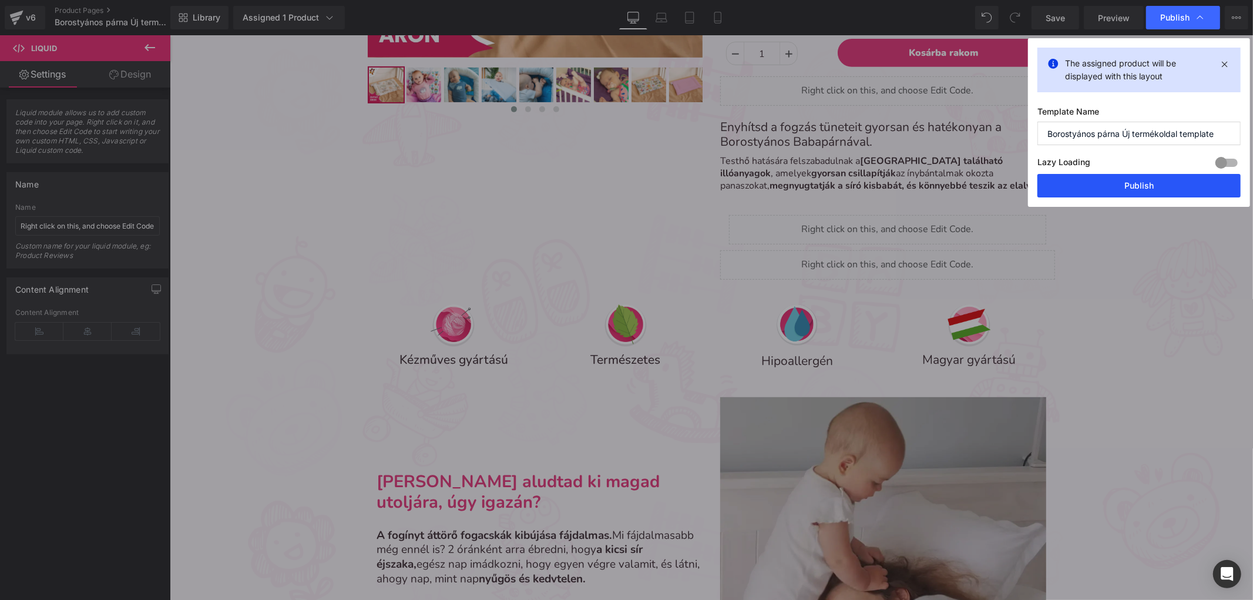
click at [1154, 175] on button "Publish" at bounding box center [1139, 186] width 203 height 24
